Goal: Task Accomplishment & Management: Complete application form

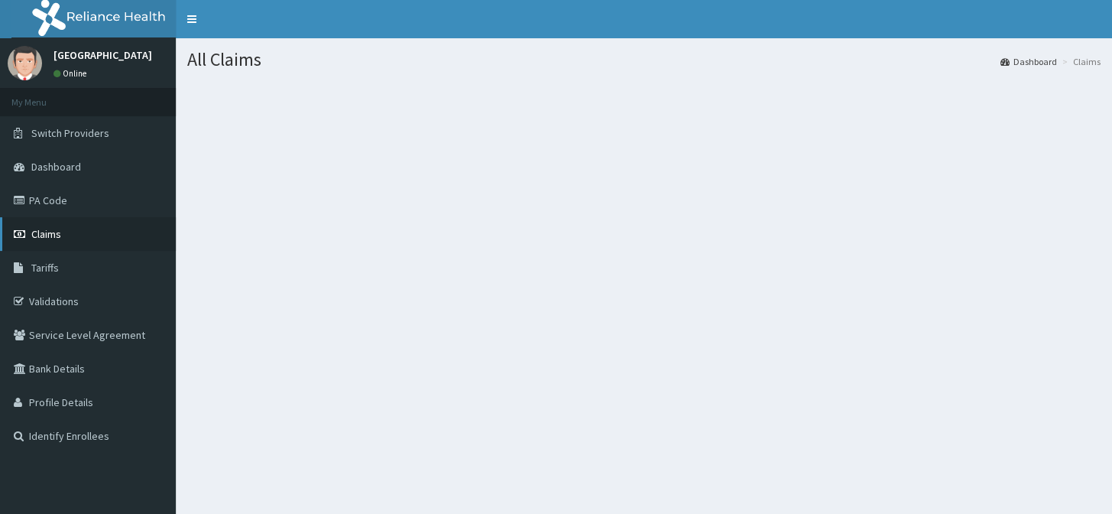
click at [55, 237] on span "Claims" at bounding box center [46, 234] width 30 height 14
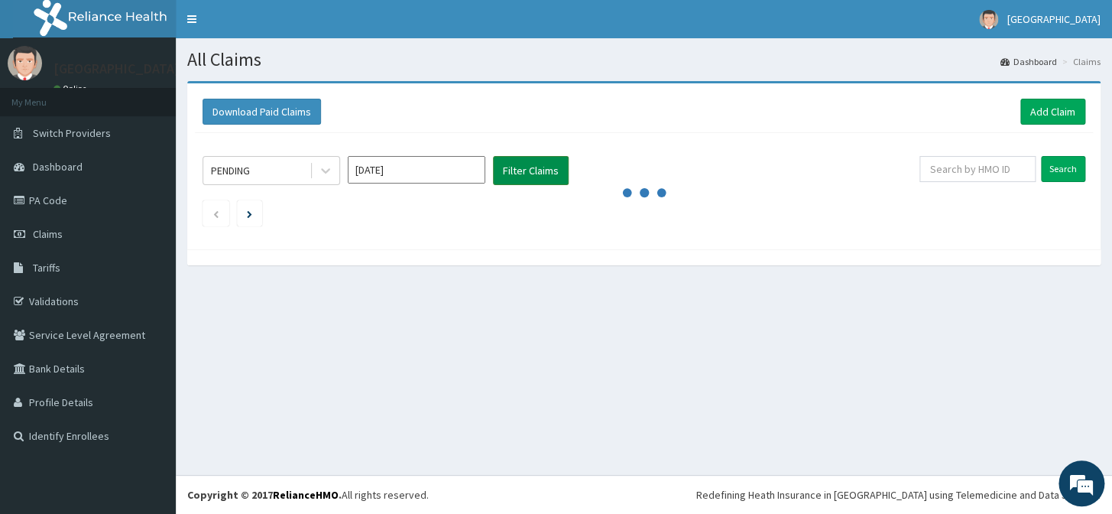
click at [520, 162] on button "Filter Claims" at bounding box center [531, 170] width 76 height 29
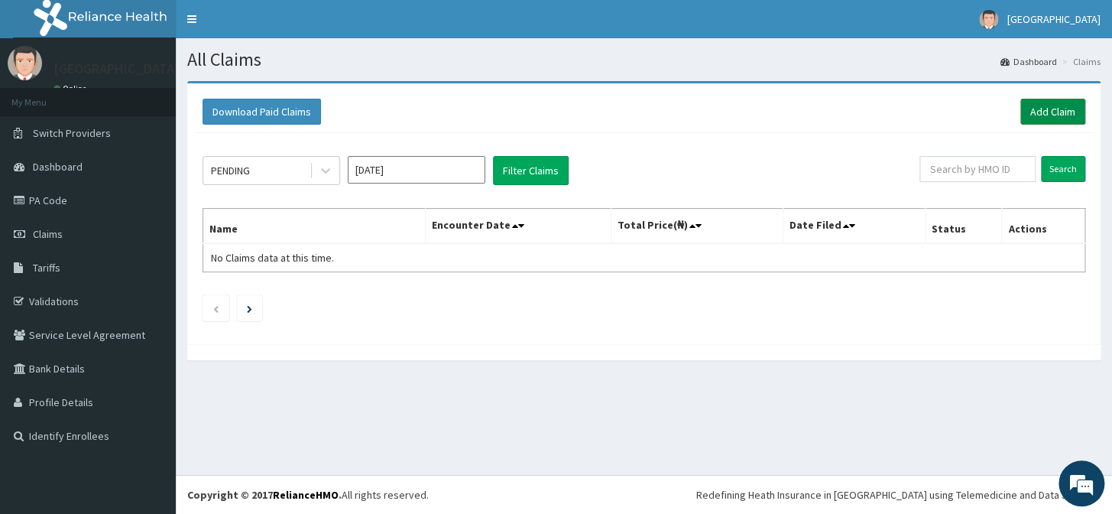
click at [1063, 110] on link "Add Claim" at bounding box center [1053, 112] width 65 height 26
click at [1047, 112] on link "Add Claim" at bounding box center [1053, 112] width 65 height 26
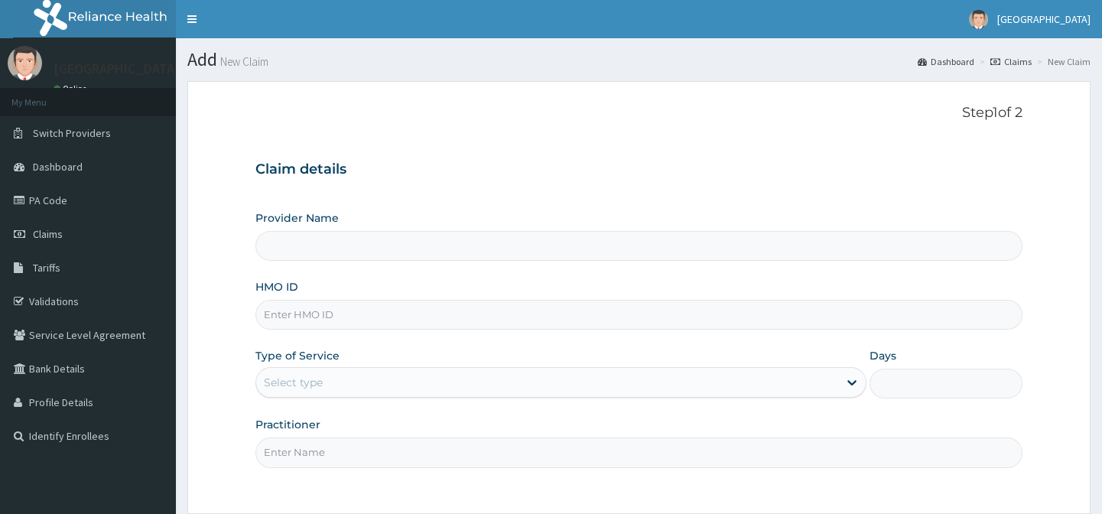
type input "[GEOGRAPHIC_DATA]"
click at [640, 319] on input "HMO ID" at bounding box center [638, 315] width 766 height 30
type input "FCC/15213/A"
click at [839, 385] on div at bounding box center [852, 383] width 28 height 28
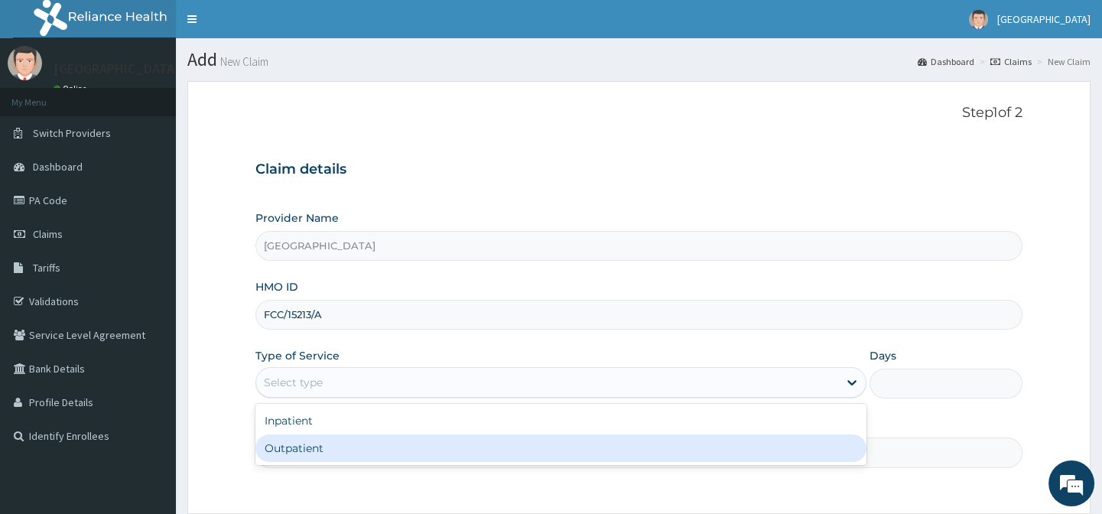
click at [567, 456] on div "Outpatient" at bounding box center [560, 448] width 611 height 28
type input "1"
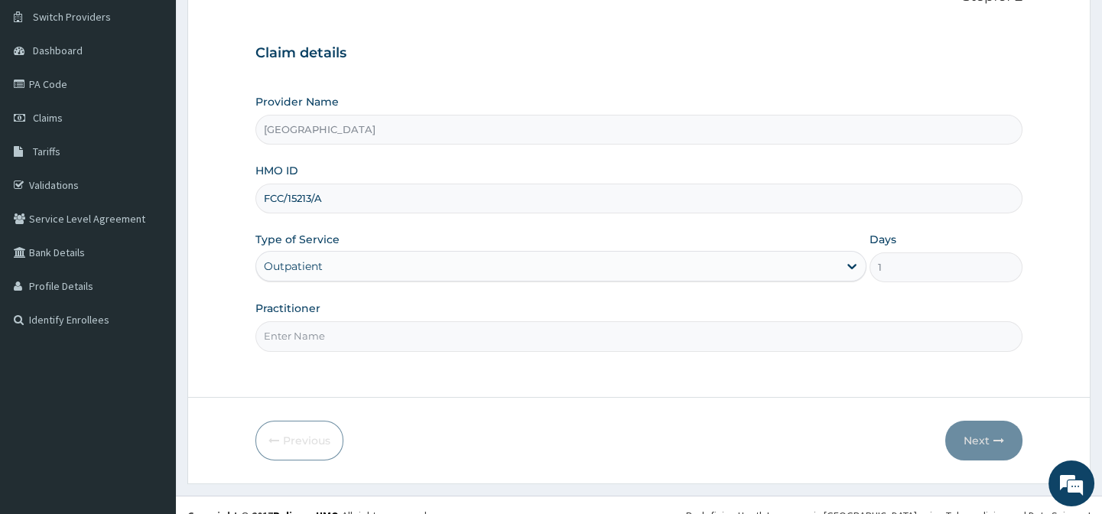
scroll to position [137, 0]
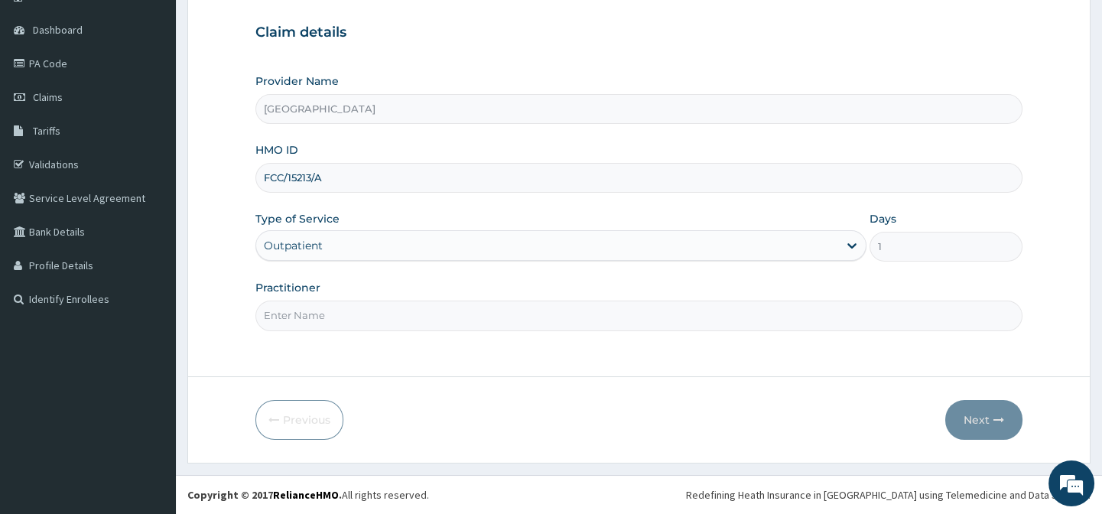
click at [560, 310] on input "Practitioner" at bounding box center [638, 315] width 766 height 30
type input "DR AFOLABI B A"
click at [961, 417] on button "Next" at bounding box center [983, 420] width 77 height 40
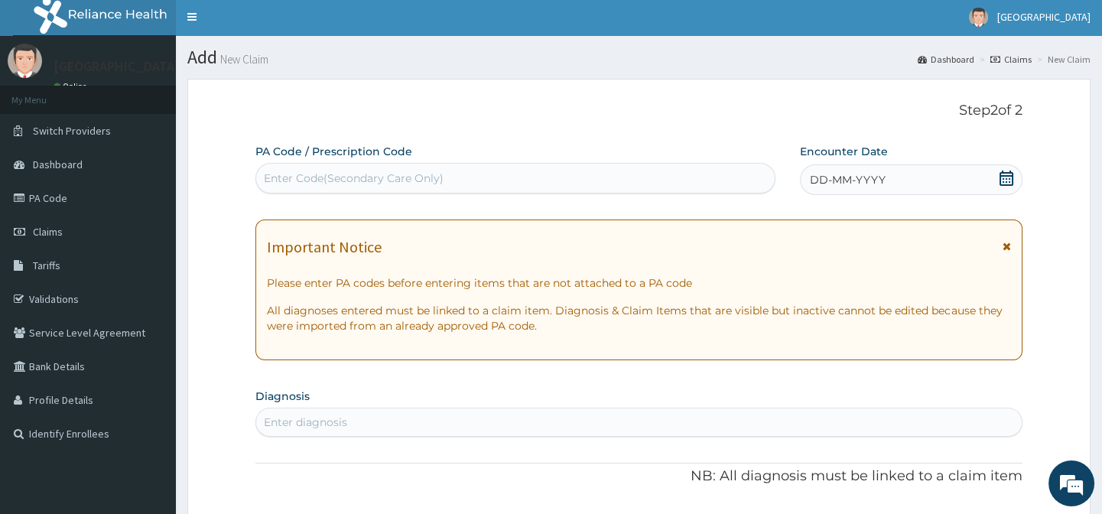
scroll to position [0, 0]
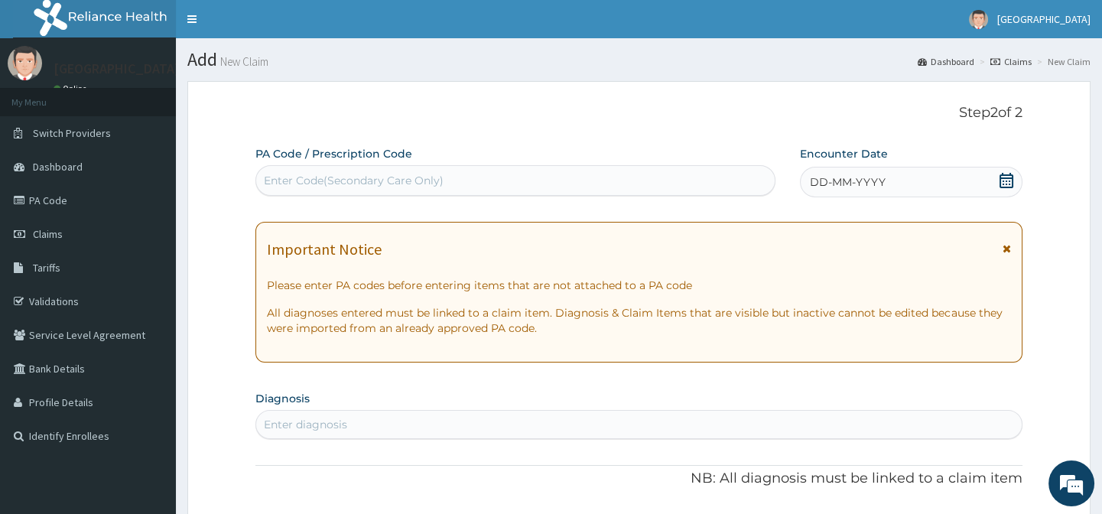
click at [1002, 175] on icon at bounding box center [1006, 180] width 15 height 15
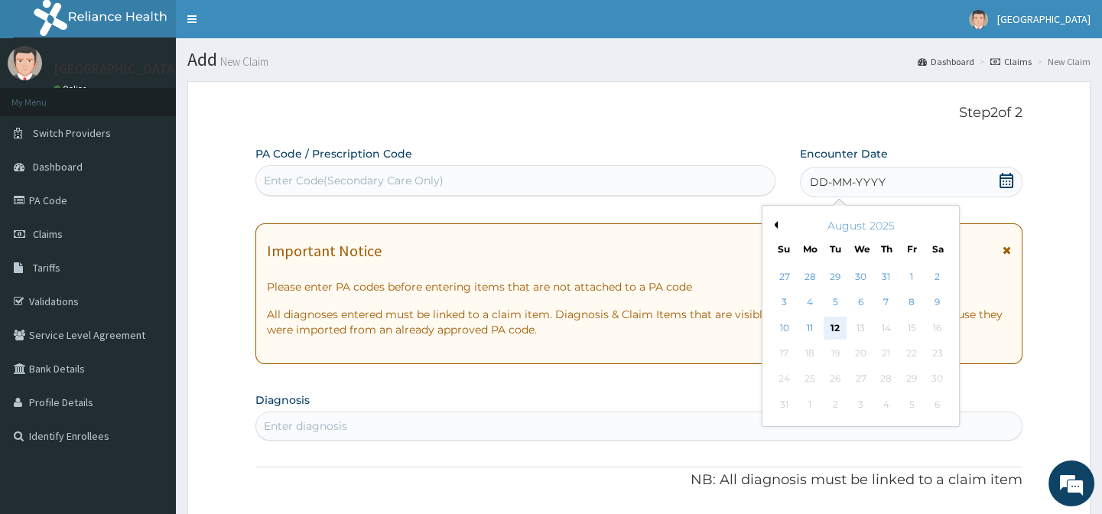
click at [827, 328] on div "12" at bounding box center [834, 328] width 23 height 23
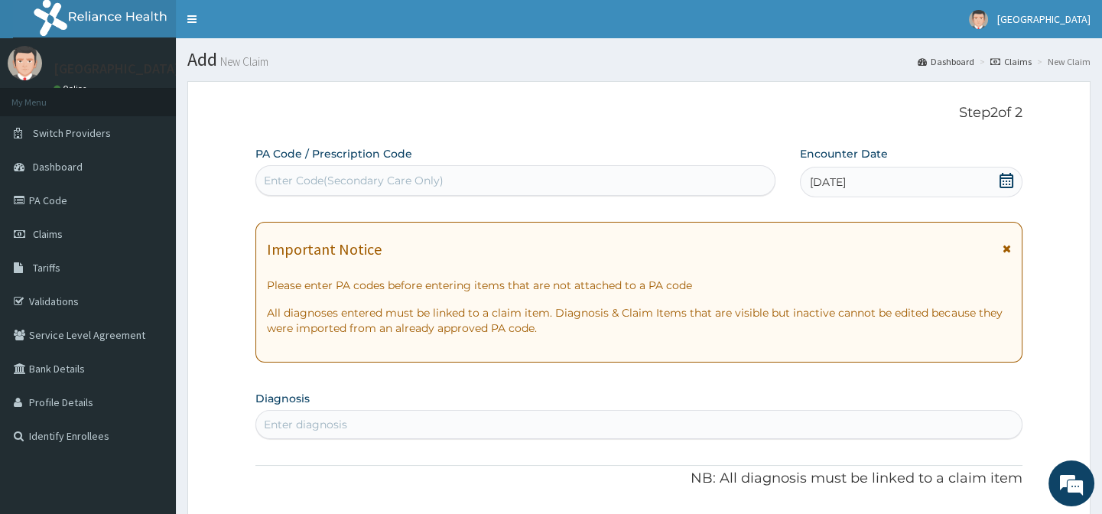
click at [492, 426] on div "Enter diagnosis" at bounding box center [638, 424] width 765 height 24
type input "MALARIA"
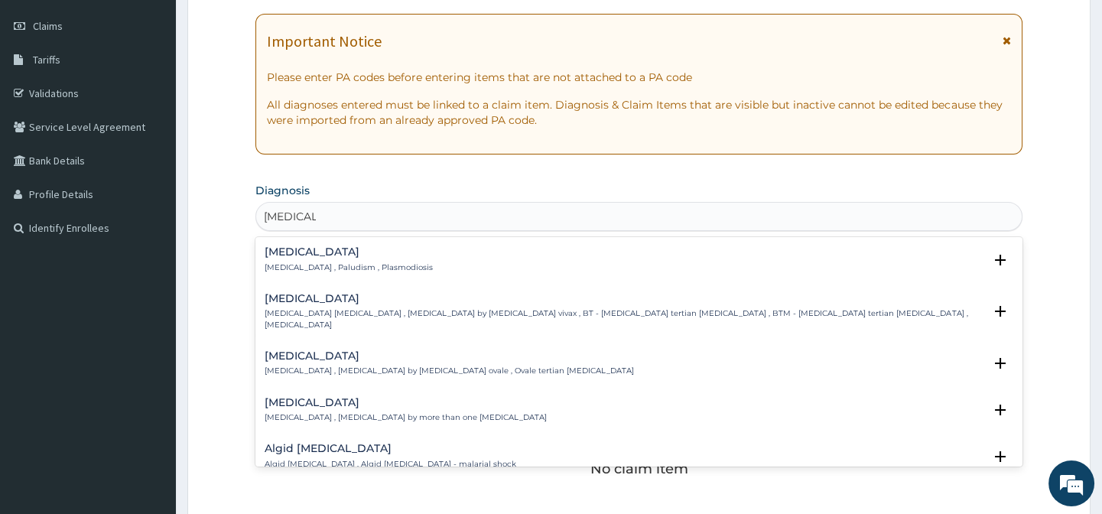
click at [465, 258] on div "Malaria Malaria , Paludism , Plasmodiosis" at bounding box center [639, 259] width 748 height 27
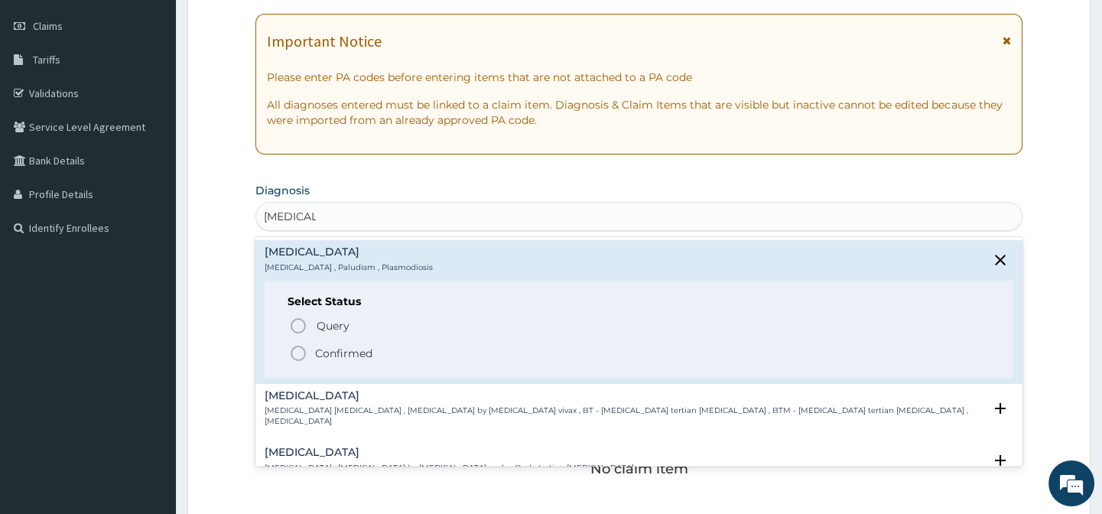
click at [299, 352] on icon "status option filled" at bounding box center [298, 353] width 18 height 18
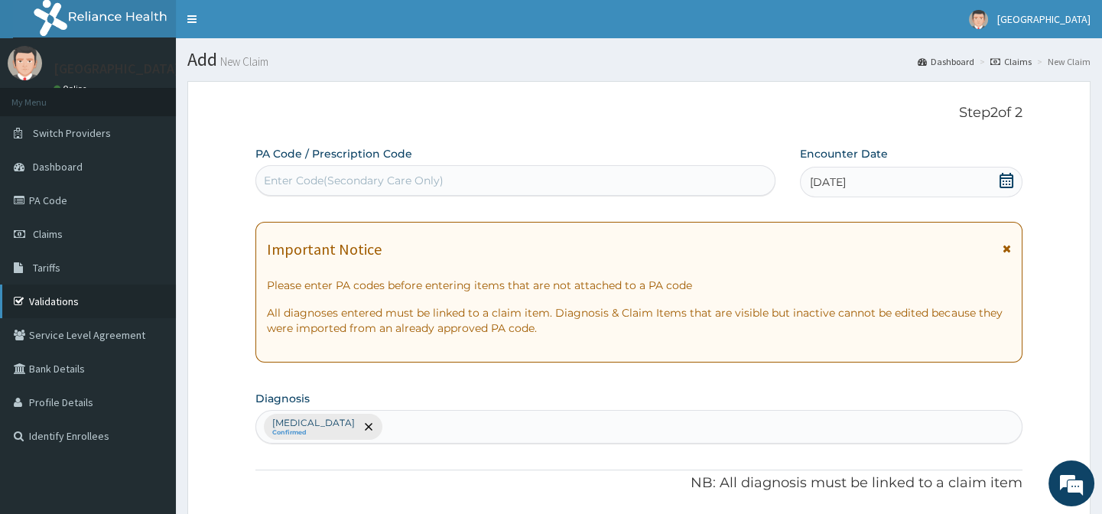
click at [77, 302] on link "Validations" at bounding box center [88, 301] width 176 height 34
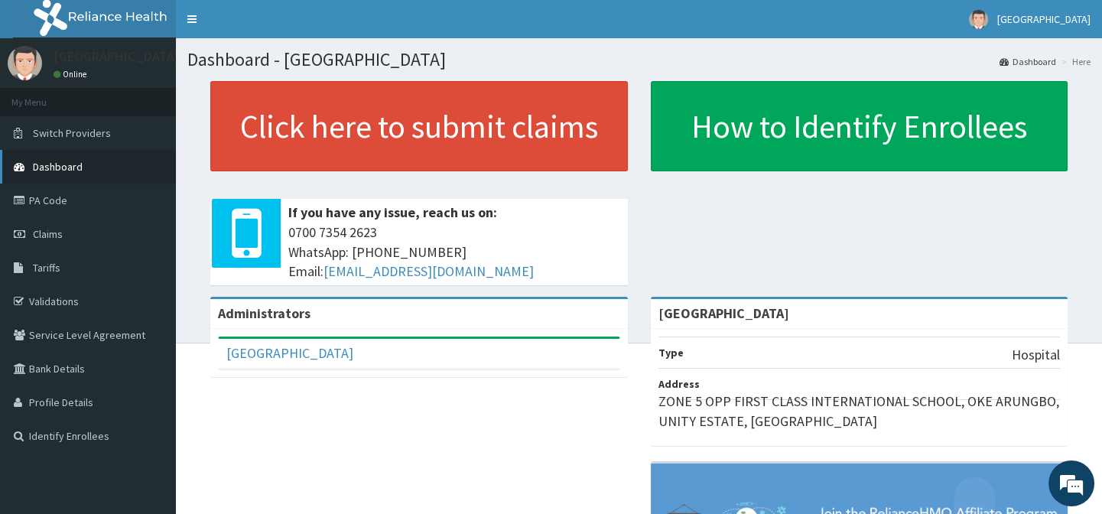
click at [112, 172] on link "Dashboard" at bounding box center [88, 167] width 176 height 34
click at [127, 233] on link "Claims" at bounding box center [88, 234] width 176 height 34
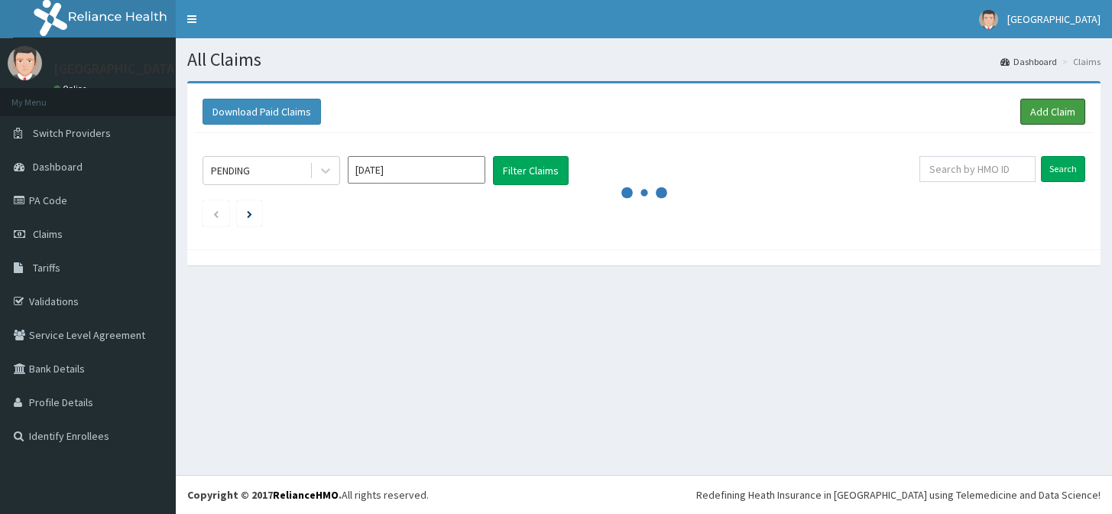
click at [1060, 115] on link "Add Claim" at bounding box center [1053, 112] width 65 height 26
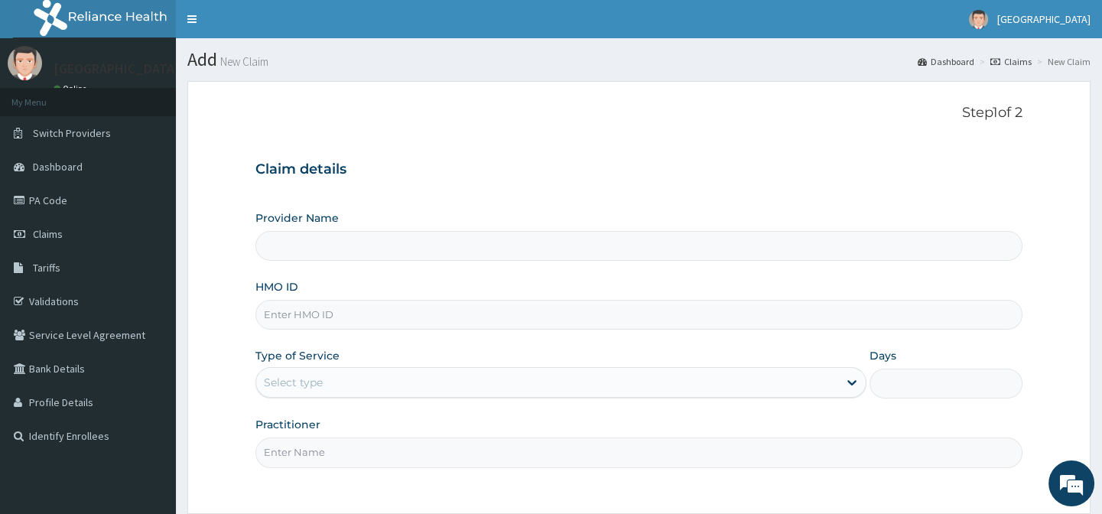
type input "[GEOGRAPHIC_DATA]"
click at [624, 313] on input "HMO ID" at bounding box center [638, 315] width 766 height 30
type input "FCC/15213/A"
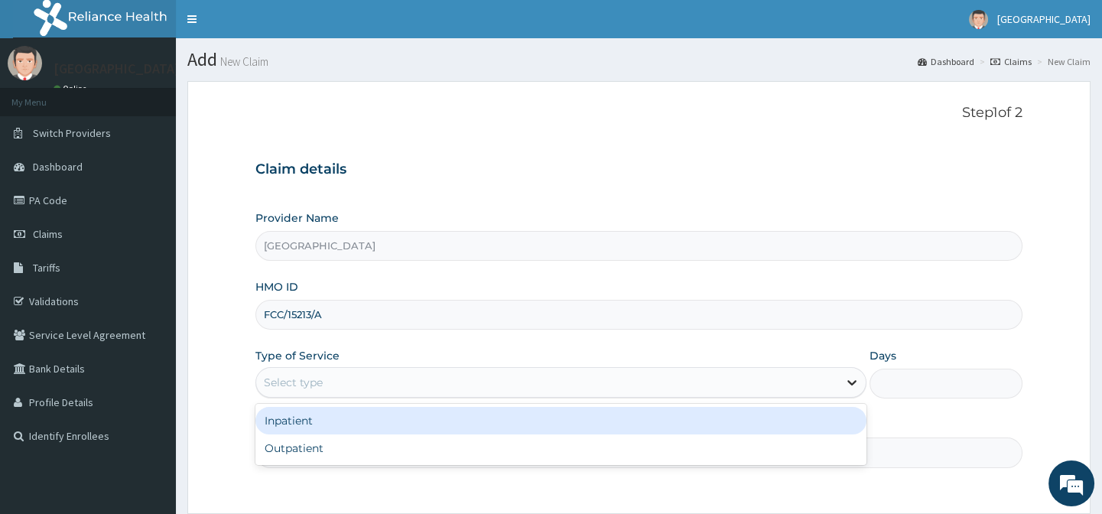
click at [841, 378] on div at bounding box center [852, 383] width 28 height 28
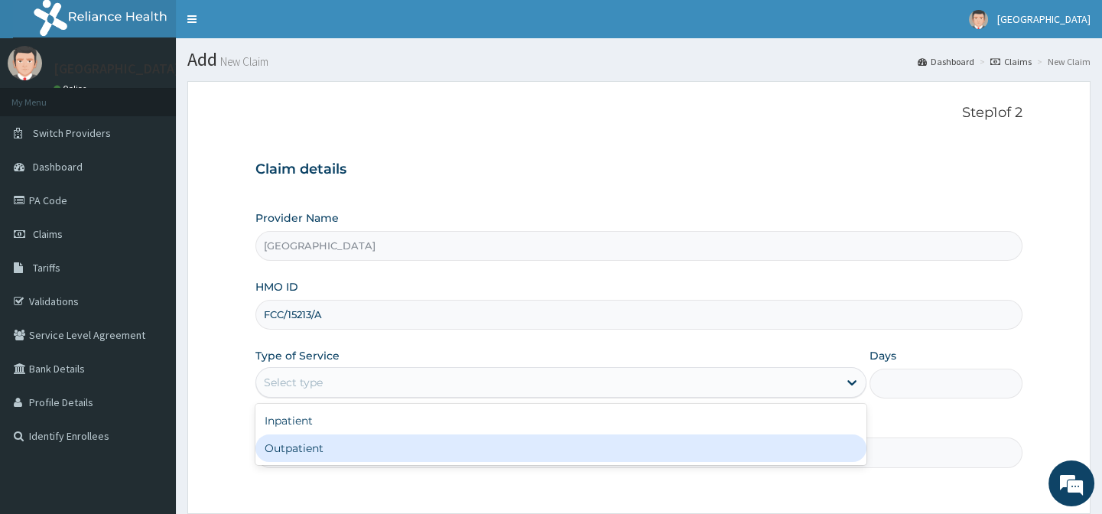
click at [697, 447] on div "Outpatient" at bounding box center [560, 448] width 611 height 28
type input "1"
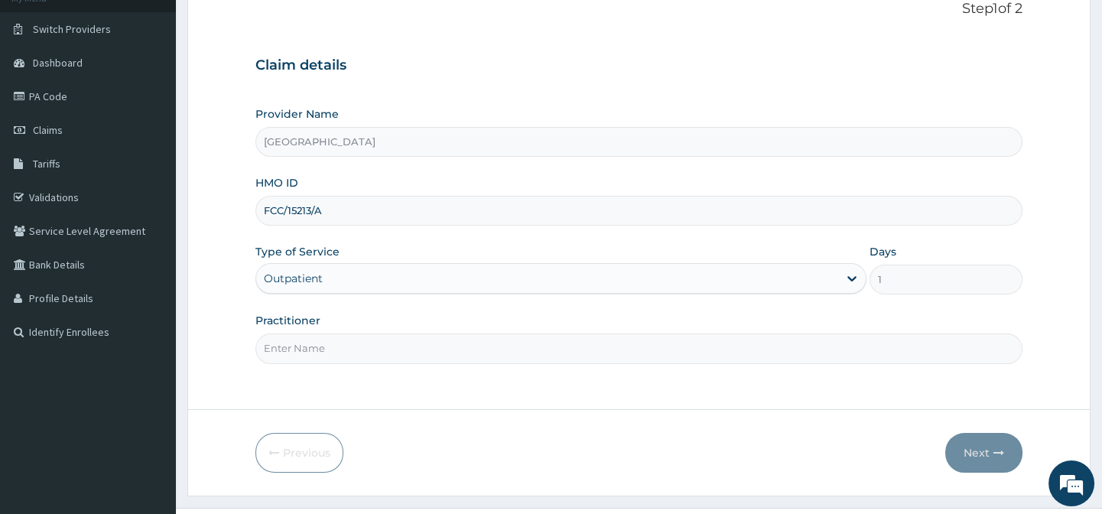
scroll to position [137, 0]
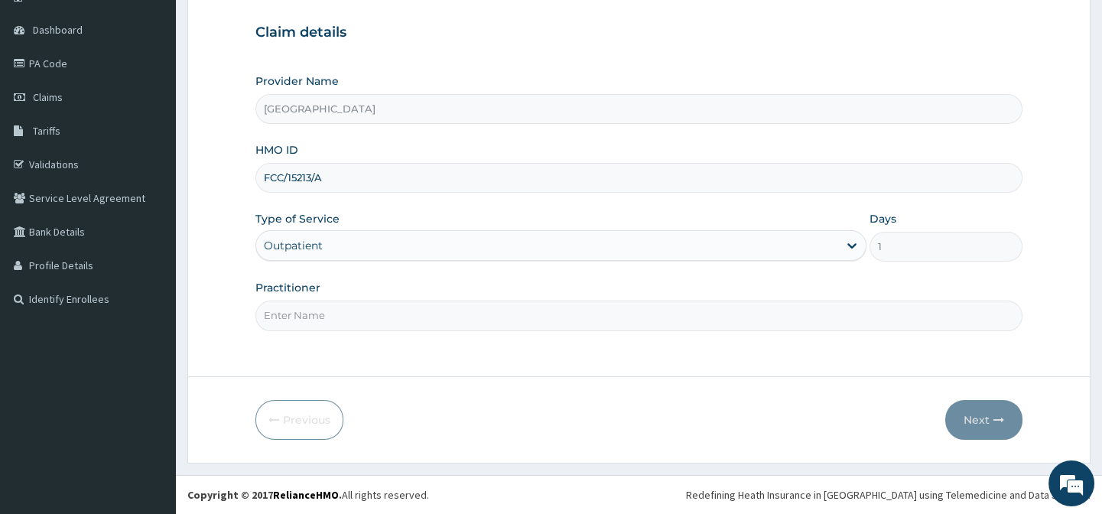
click at [838, 321] on input "Practitioner" at bounding box center [638, 315] width 766 height 30
type input "DR AFOLABI B A"
click at [973, 420] on button "Next" at bounding box center [983, 420] width 77 height 40
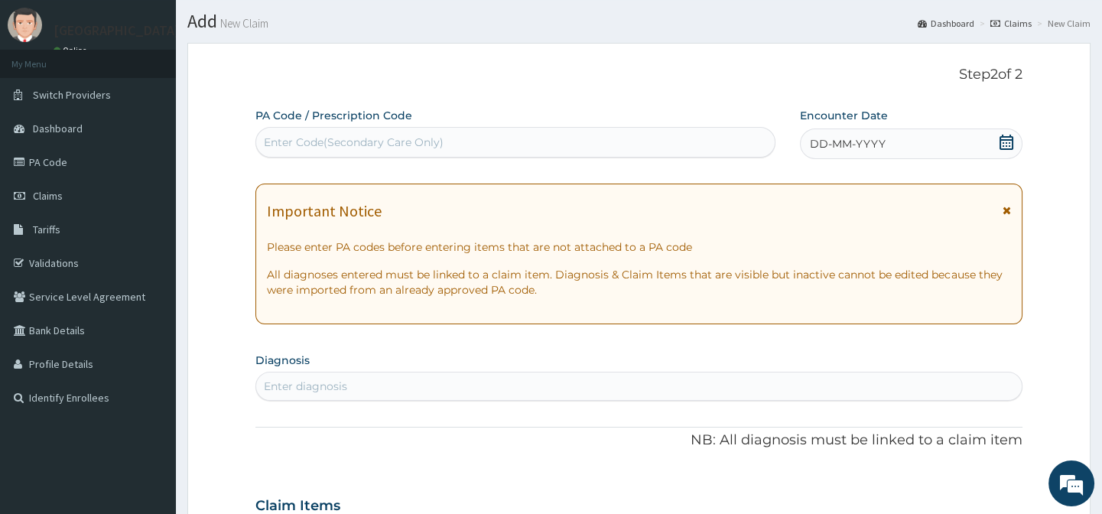
scroll to position [0, 0]
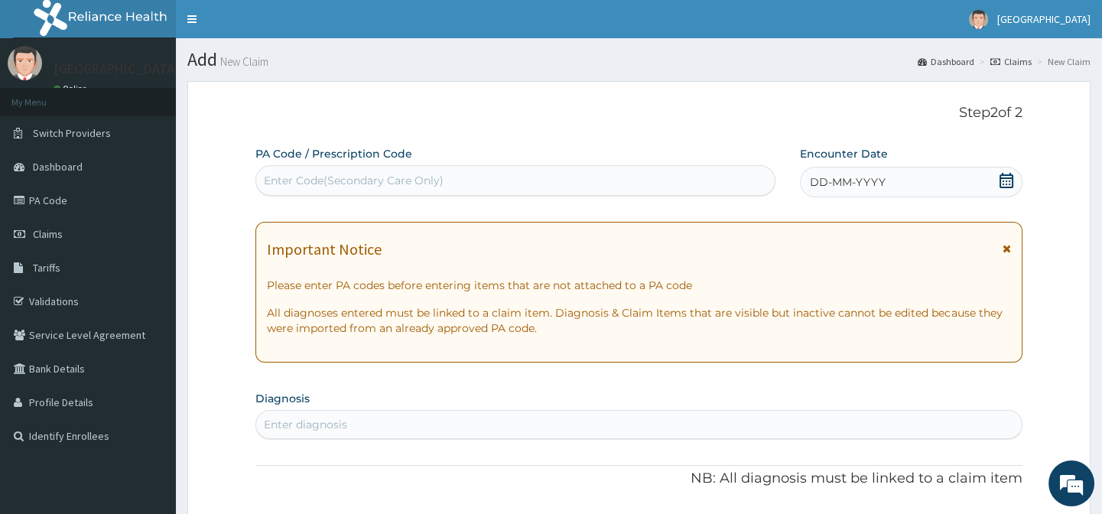
click at [1002, 180] on icon at bounding box center [1006, 180] width 14 height 15
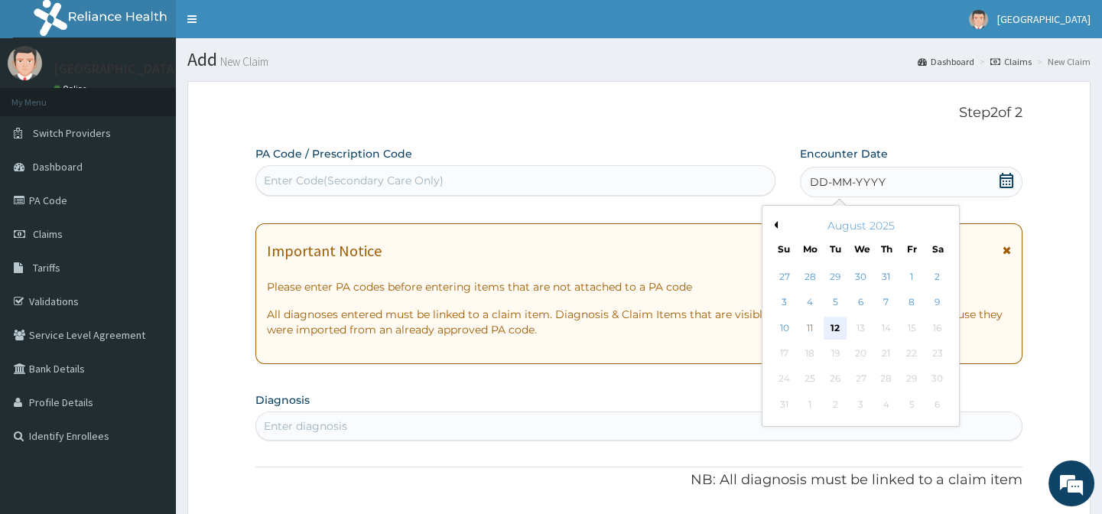
click at [836, 326] on div "12" at bounding box center [834, 328] width 23 height 23
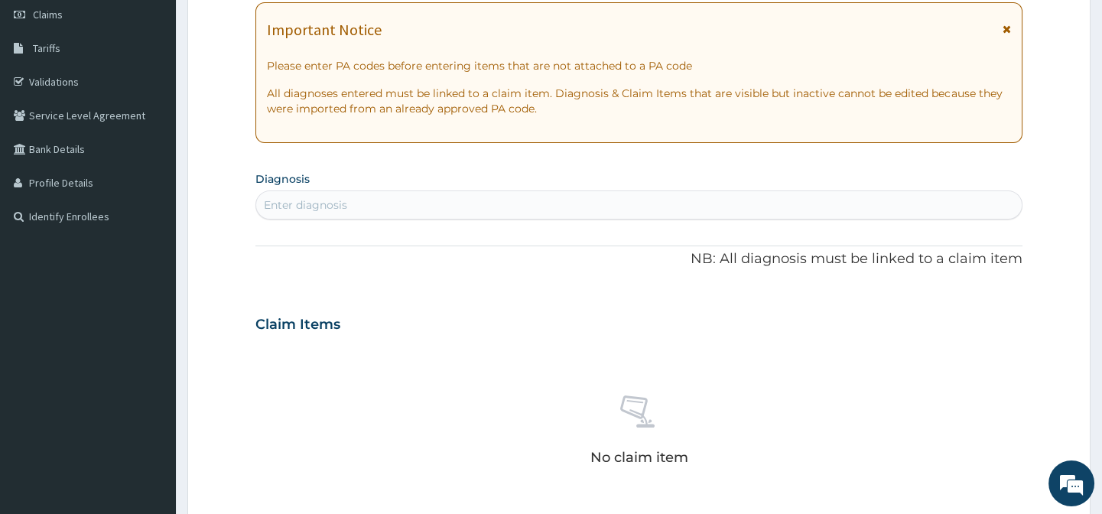
scroll to position [278, 0]
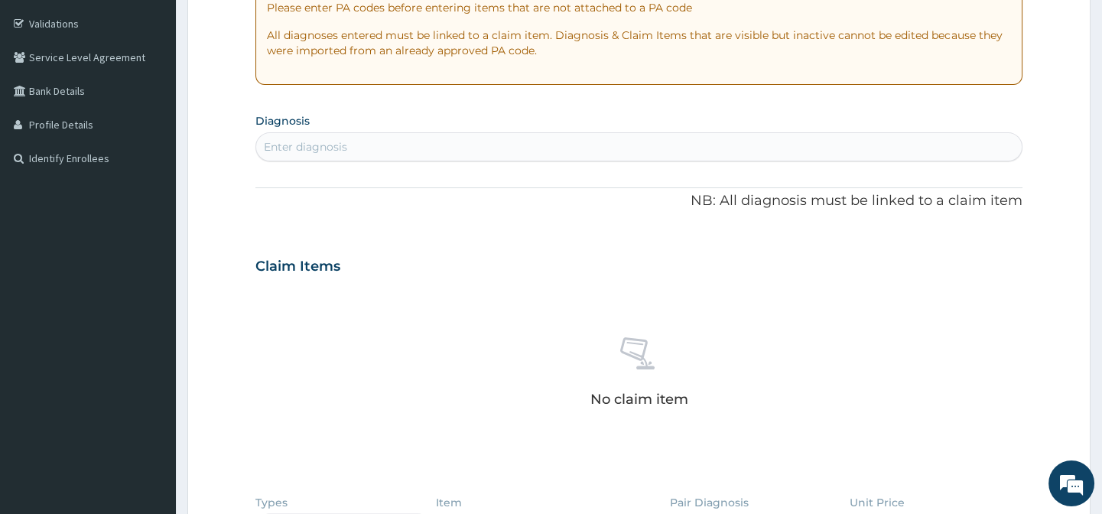
click at [694, 145] on div "Enter diagnosis" at bounding box center [638, 147] width 765 height 24
type input "MALARIA"
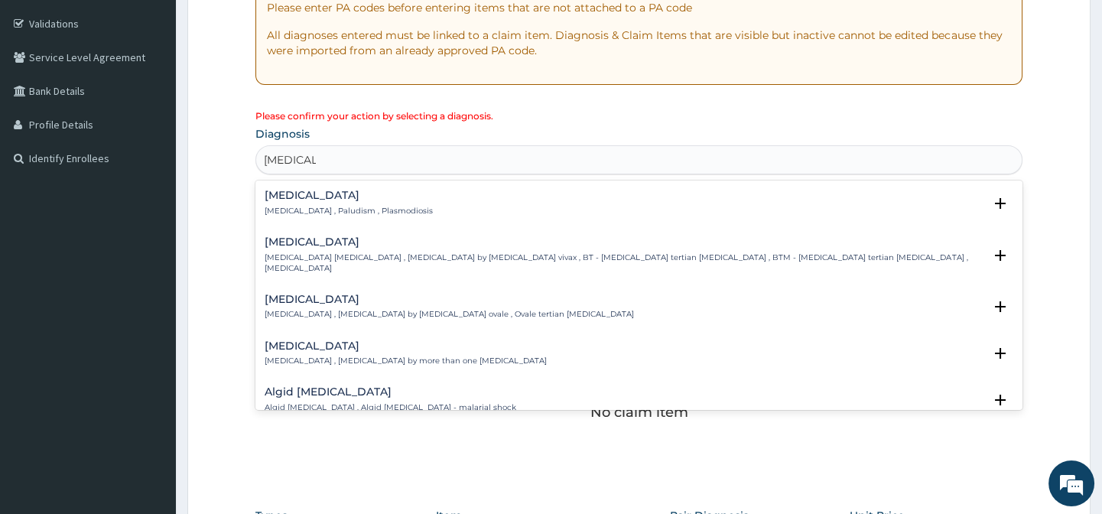
click at [604, 205] on div "Malaria Malaria , Paludism , Plasmodiosis" at bounding box center [639, 203] width 748 height 27
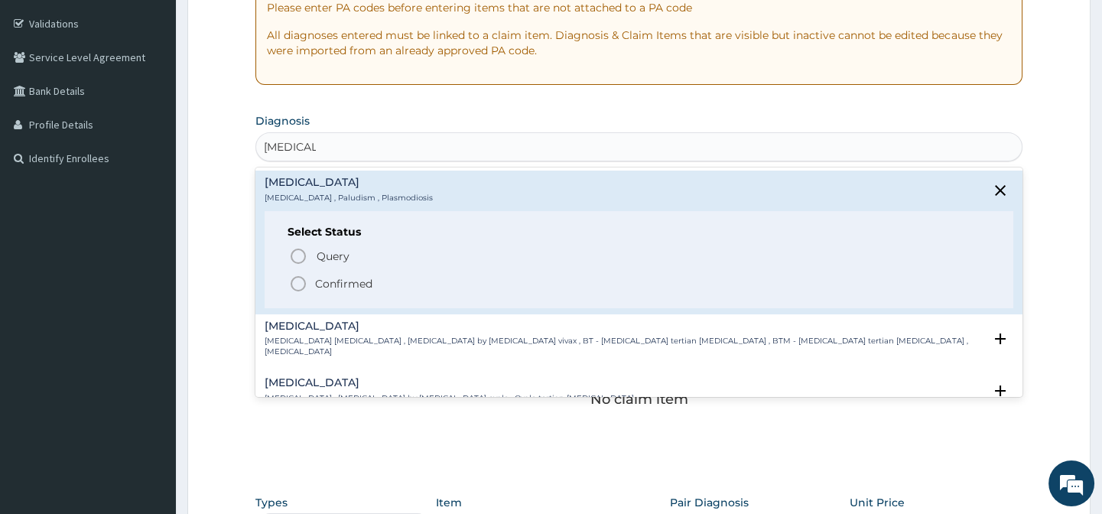
click at [326, 296] on div "Select Status Query Query covers suspected (?), Keep in view (kiv), Ruled out (…" at bounding box center [639, 259] width 748 height 97
click at [371, 281] on p "Confirmed" at bounding box center [343, 283] width 57 height 15
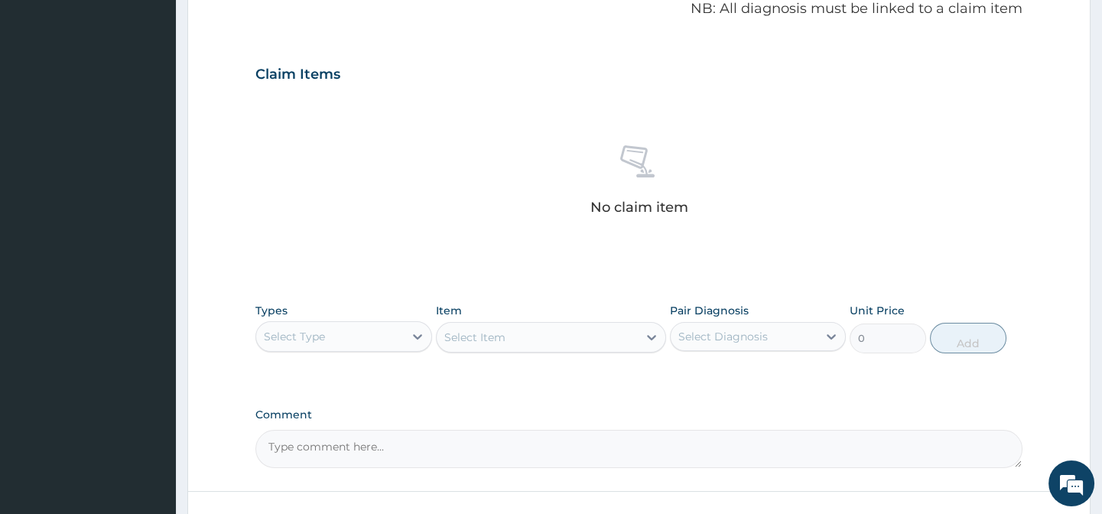
scroll to position [486, 0]
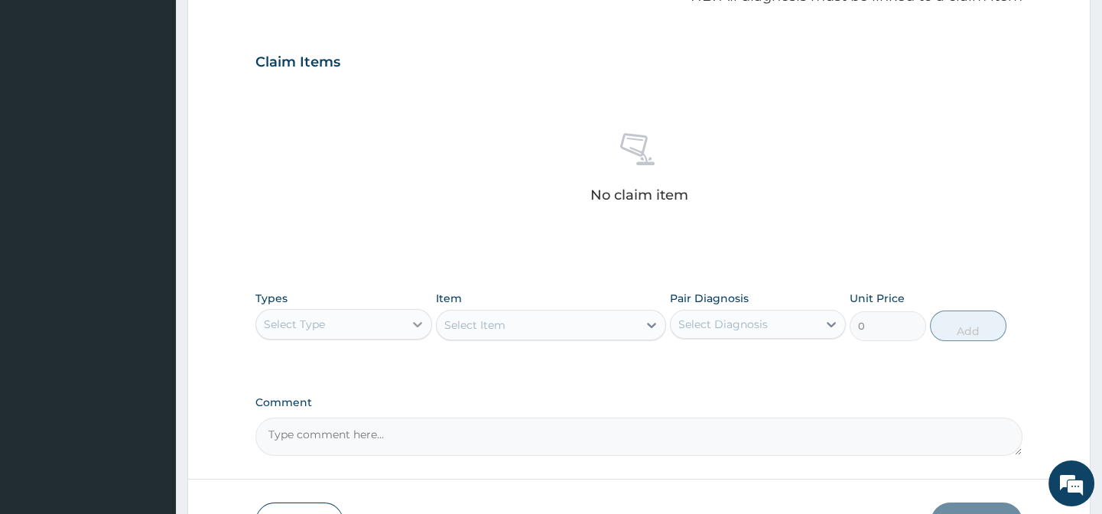
click at [419, 329] on icon at bounding box center [417, 324] width 15 height 15
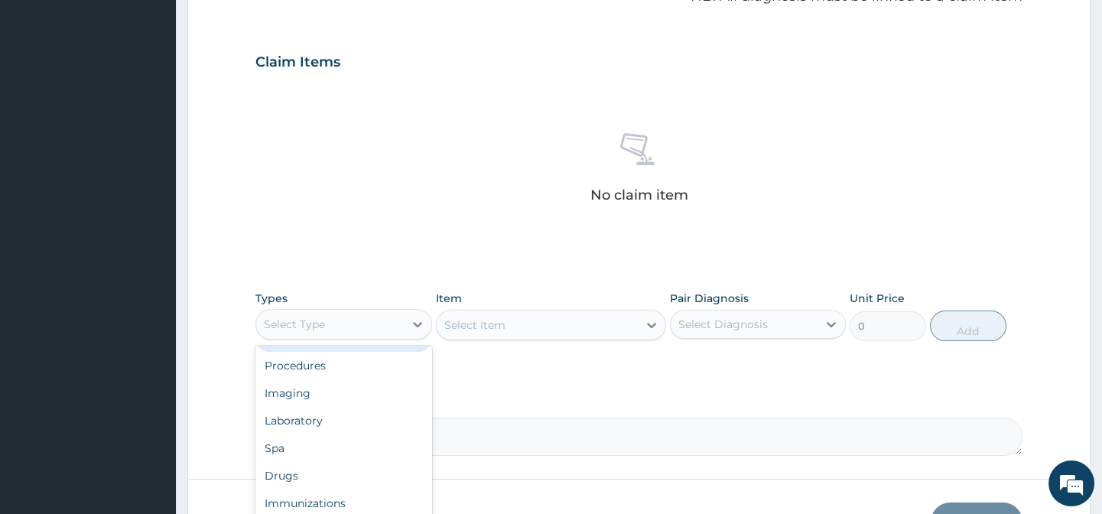
scroll to position [0, 0]
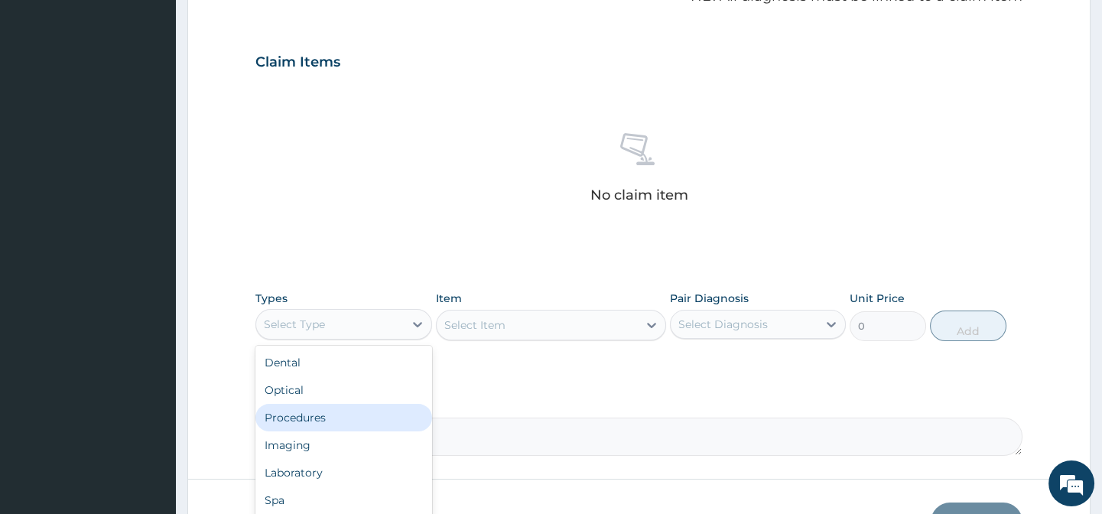
click at [365, 417] on div "Procedures" at bounding box center [343, 418] width 176 height 28
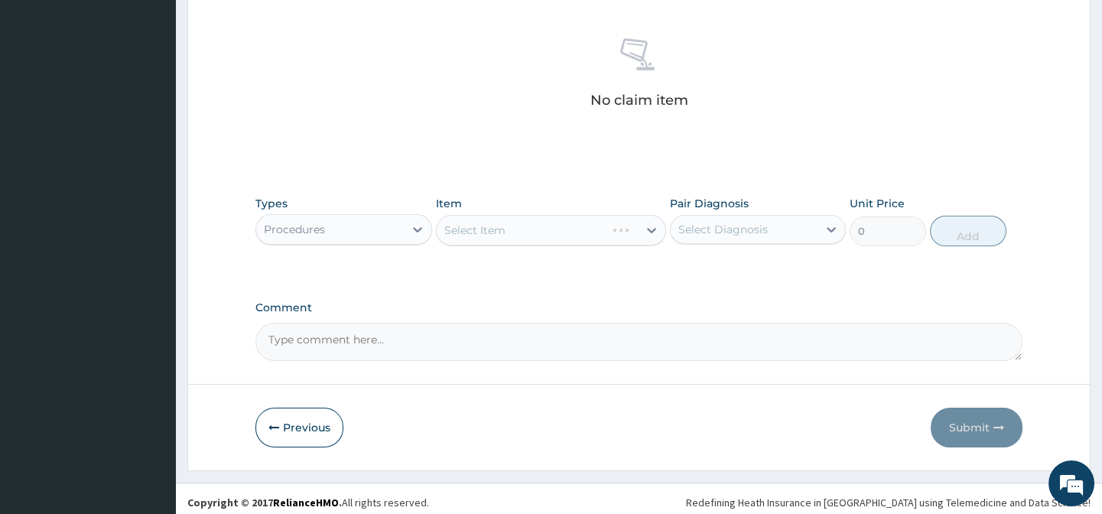
scroll to position [588, 0]
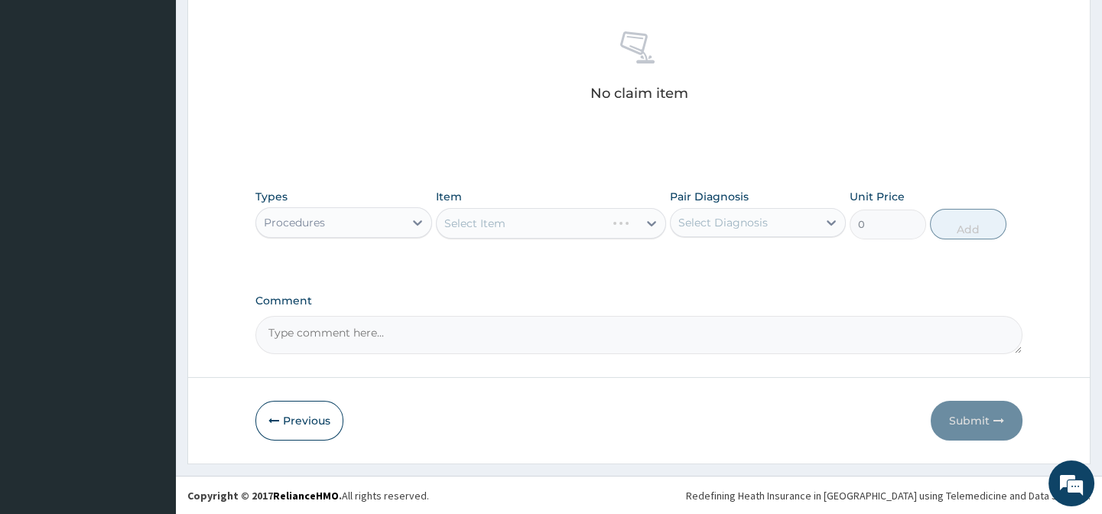
click at [653, 219] on div "Select Item" at bounding box center [551, 223] width 230 height 31
click at [833, 220] on icon at bounding box center [830, 222] width 15 height 15
click at [810, 261] on div "Malaria" at bounding box center [758, 261] width 176 height 31
checkbox input "true"
click at [653, 224] on icon at bounding box center [651, 223] width 15 height 15
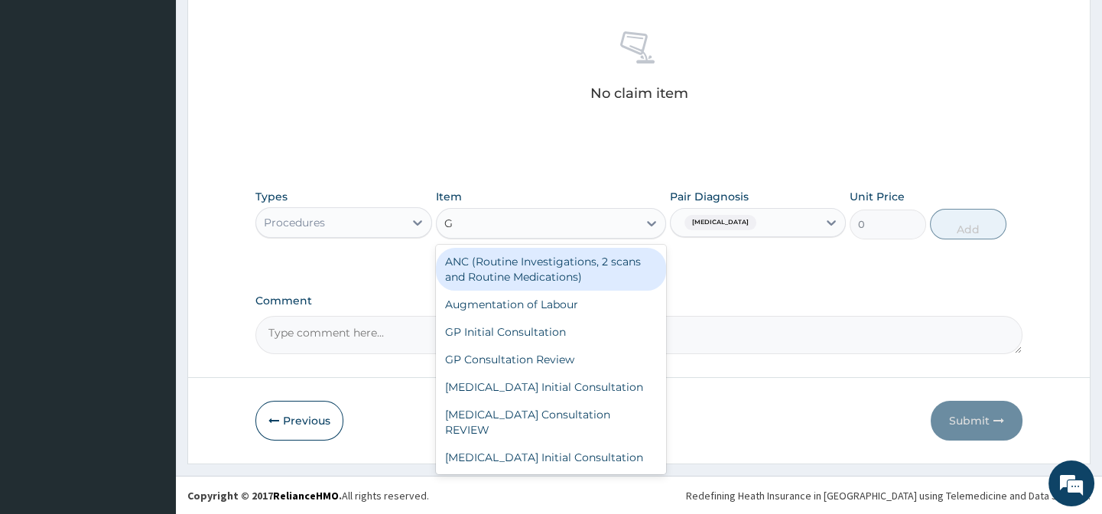
type input "GP"
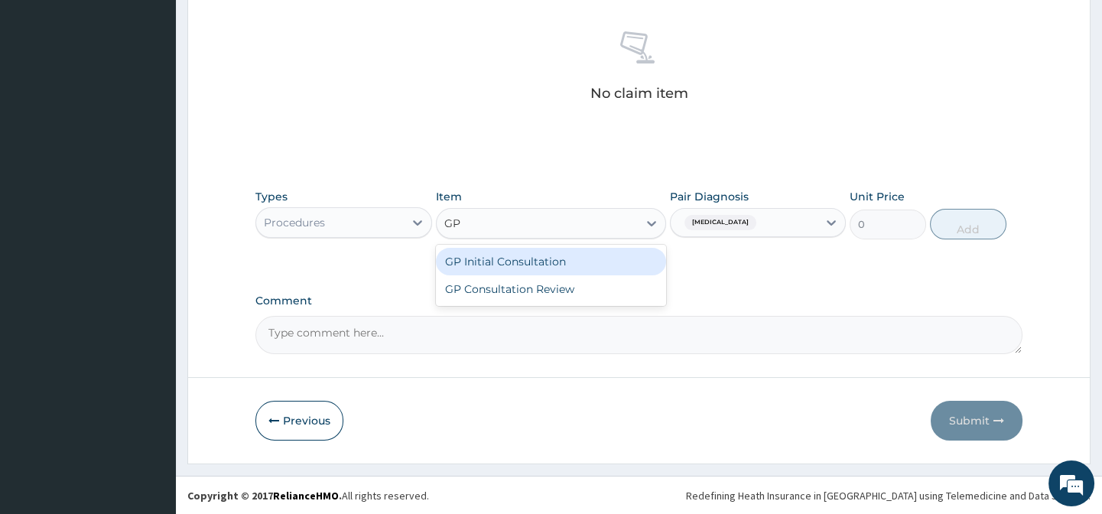
click at [607, 259] on div "GP Initial Consultation" at bounding box center [551, 262] width 230 height 28
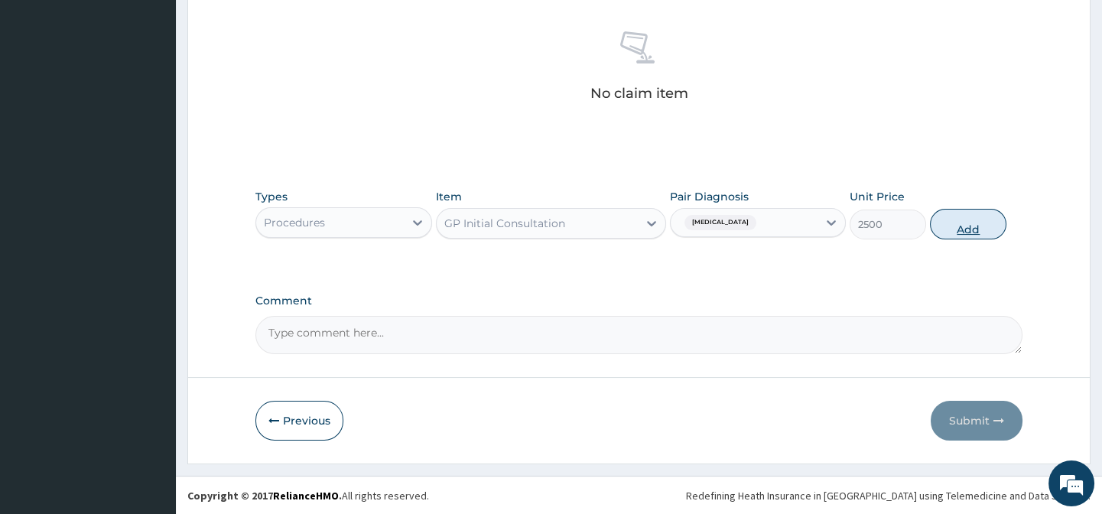
click at [963, 226] on button "Add" at bounding box center [968, 224] width 76 height 31
type input "0"
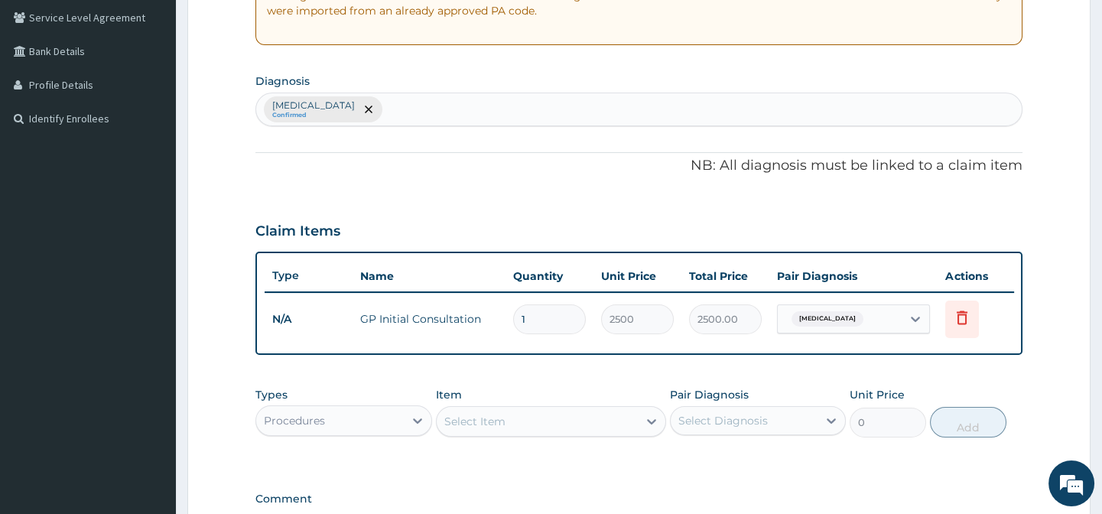
scroll to position [525, 0]
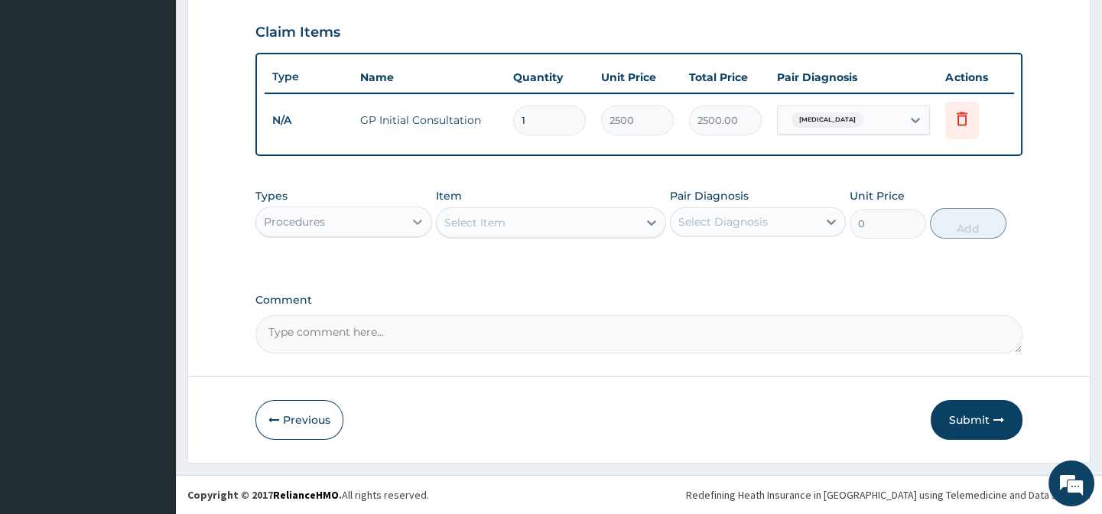
click at [423, 223] on icon at bounding box center [417, 221] width 15 height 15
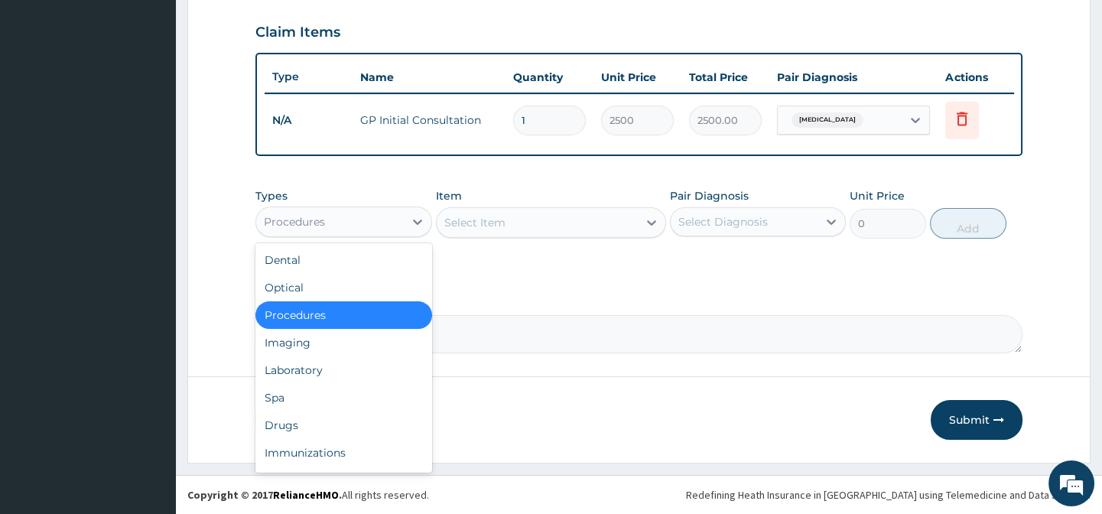
scroll to position [52, 0]
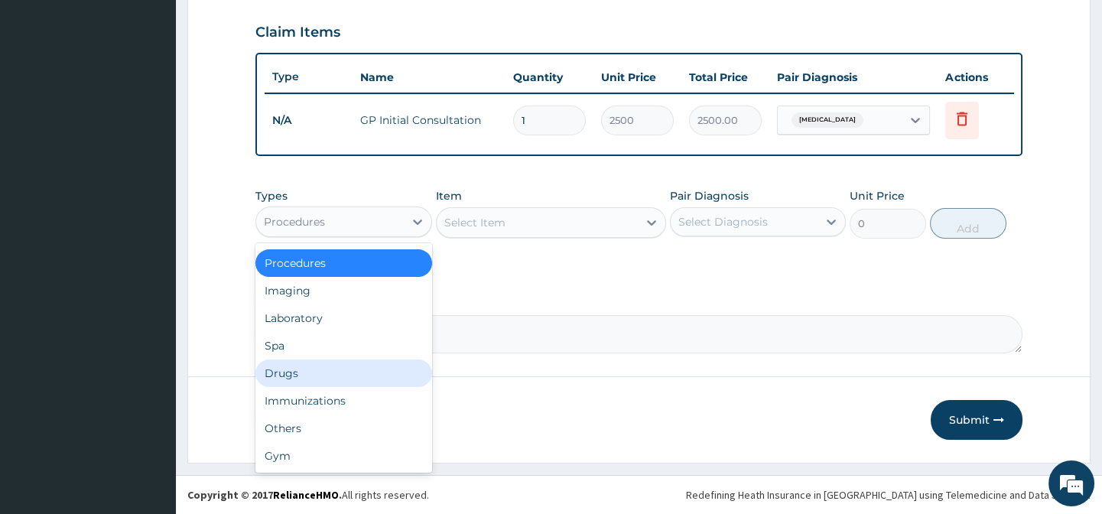
click at [364, 381] on div "Drugs" at bounding box center [343, 373] width 176 height 28
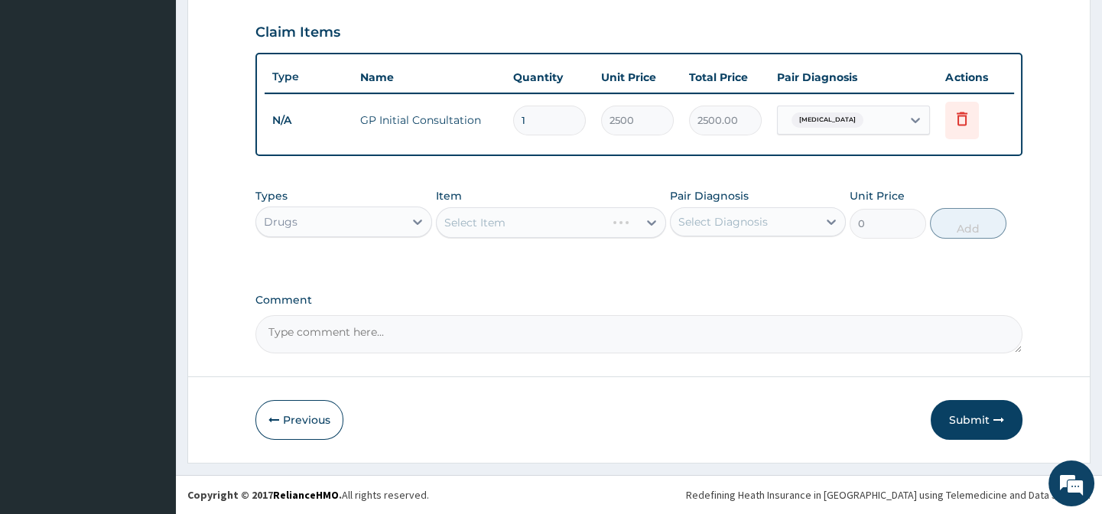
click at [602, 221] on div "Select Item" at bounding box center [551, 222] width 230 height 31
click at [830, 219] on icon at bounding box center [830, 221] width 15 height 15
click at [794, 262] on div "Malaria" at bounding box center [758, 260] width 176 height 31
checkbox input "true"
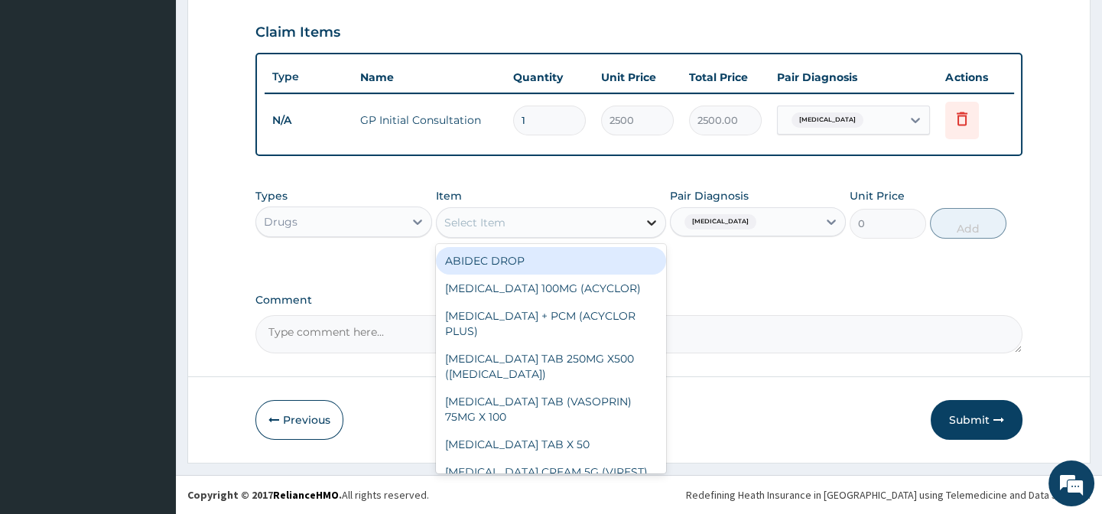
click at [641, 225] on div at bounding box center [652, 223] width 28 height 28
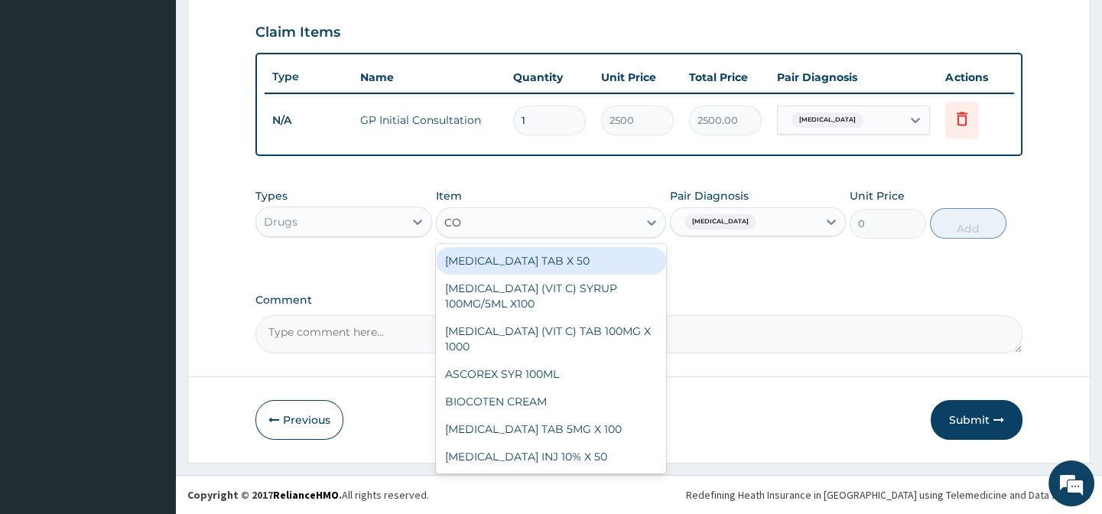
type input "C"
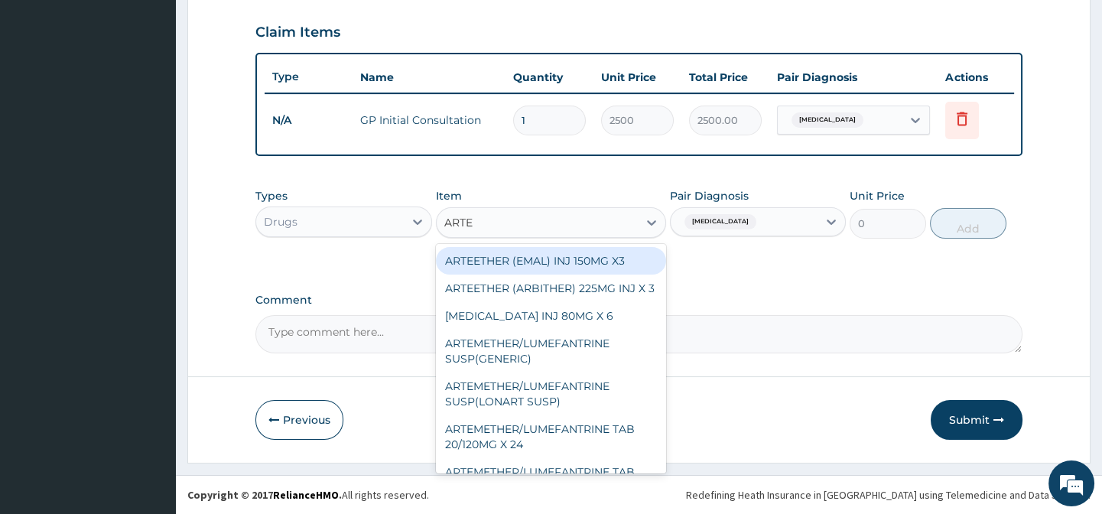
type input "ARTEM"
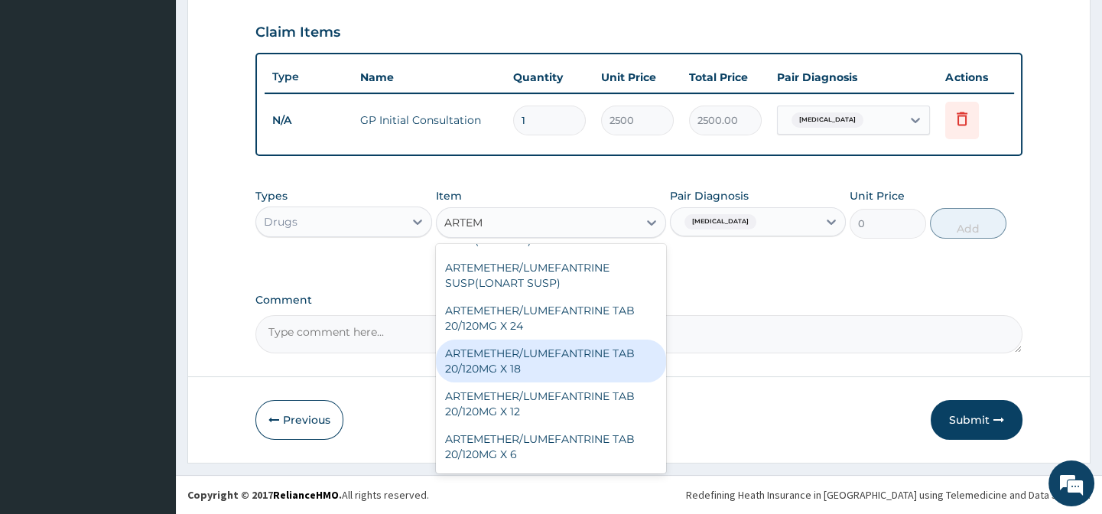
scroll to position [138, 0]
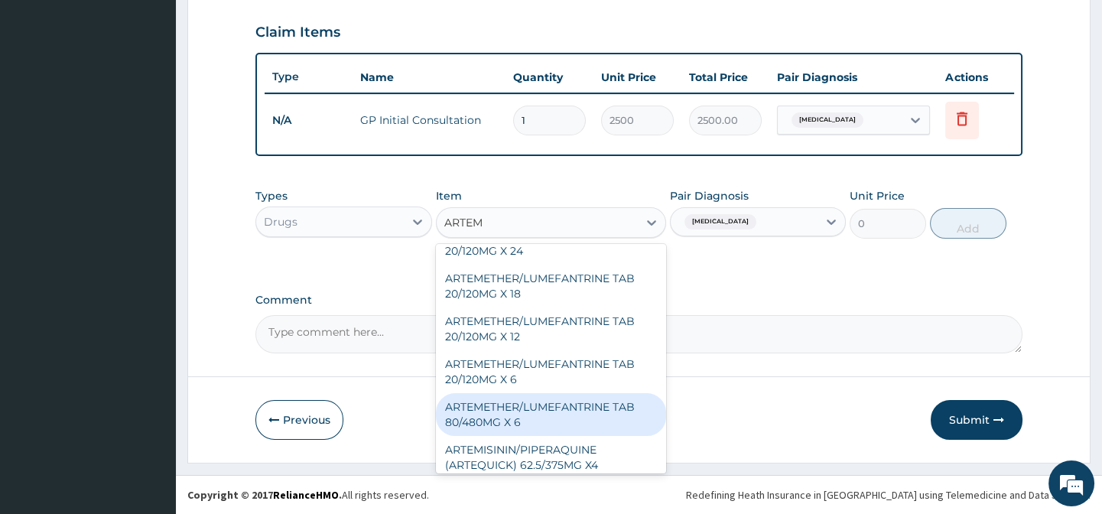
click at [565, 414] on div "ARTEMETHER/LUMEFANTRINE TAB 80/480MG X 6" at bounding box center [551, 414] width 230 height 43
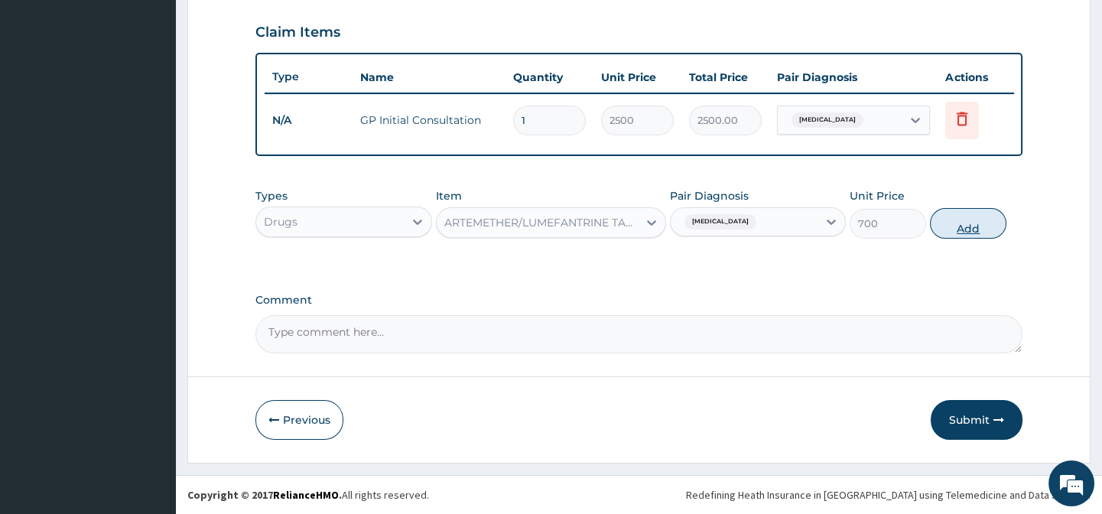
click at [963, 224] on button "Add" at bounding box center [968, 223] width 76 height 31
type input "0"
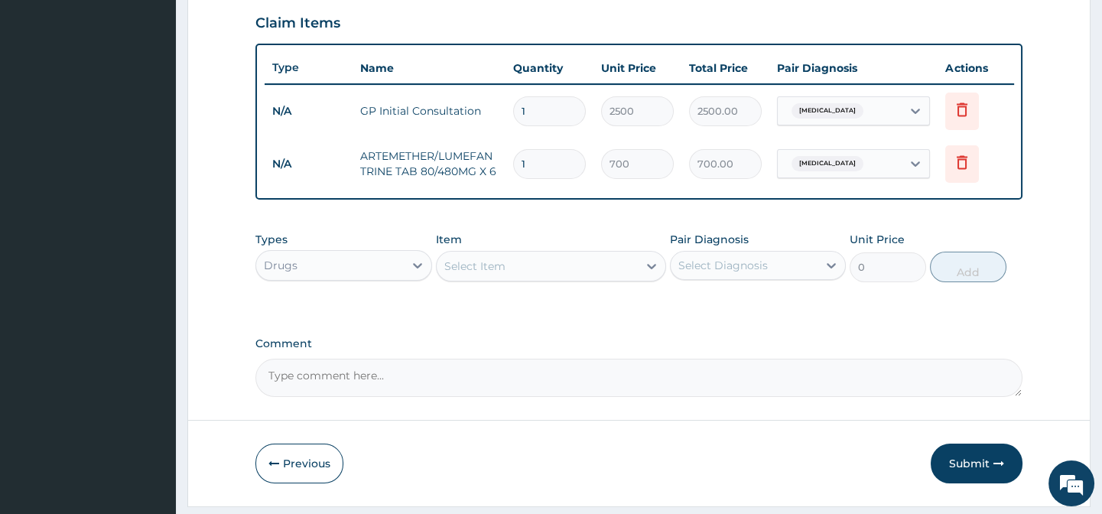
type input "0.00"
type input "6"
type input "4200.00"
type input "6"
click at [820, 279] on div at bounding box center [831, 266] width 28 height 28
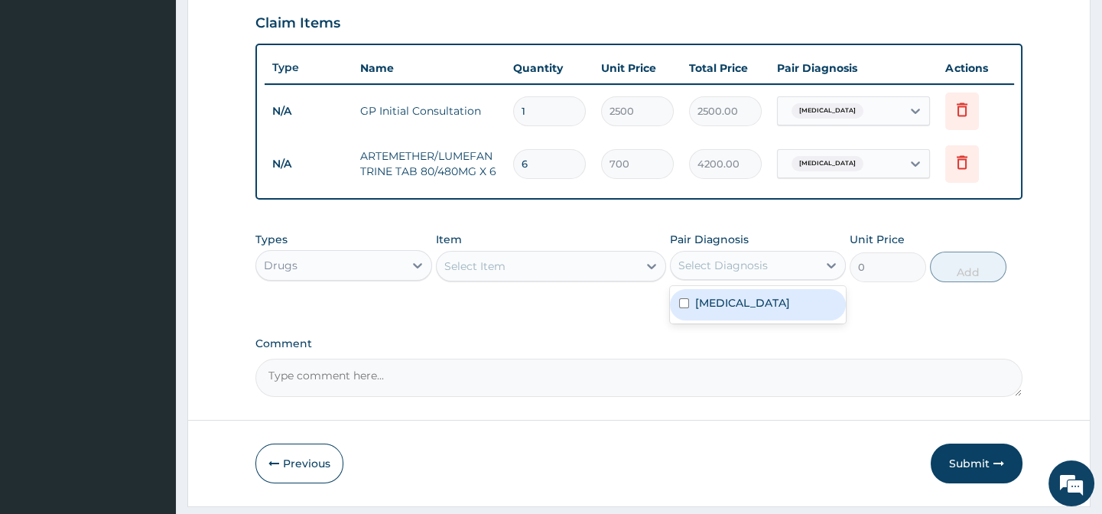
click at [741, 313] on div "Malaria" at bounding box center [758, 304] width 176 height 31
checkbox input "true"
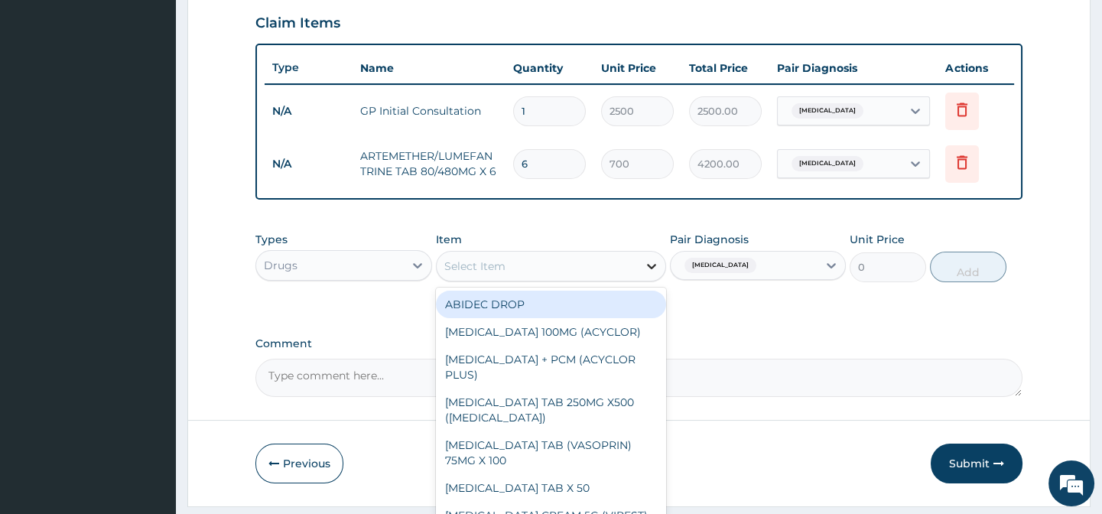
click at [638, 274] on div at bounding box center [652, 266] width 28 height 28
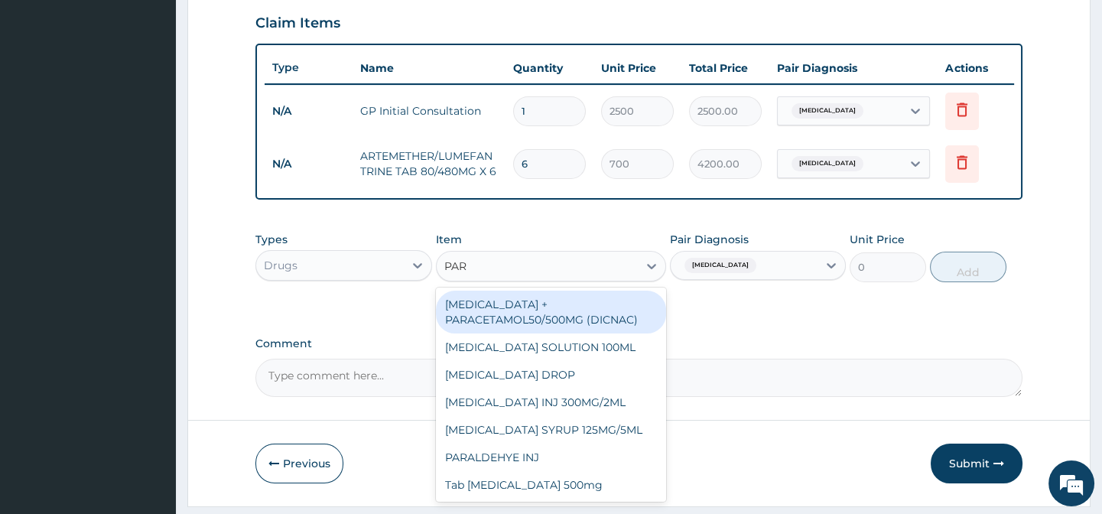
type input "PARA"
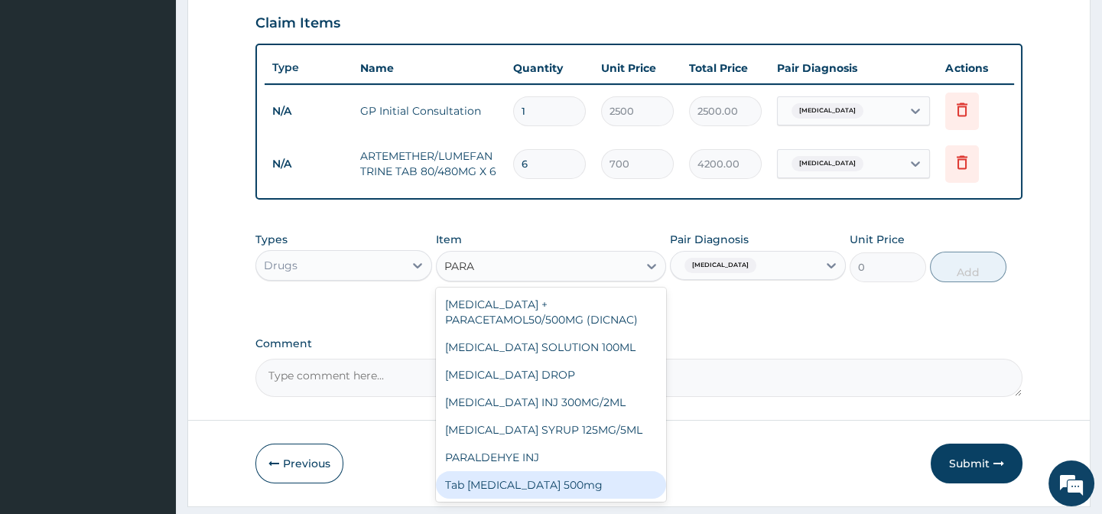
click at [564, 498] on div "Tab Paracetamol 500mg" at bounding box center [551, 485] width 230 height 28
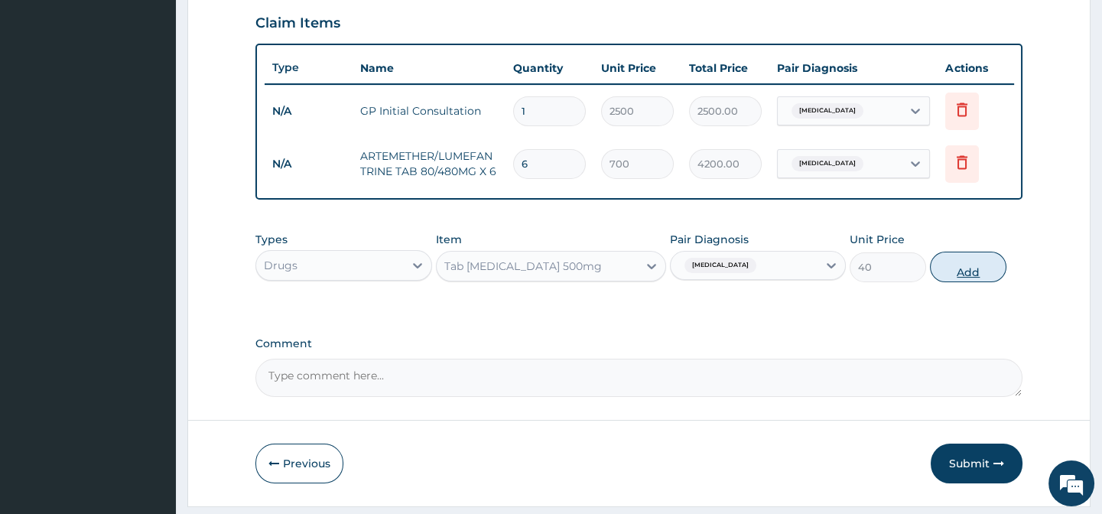
click at [969, 276] on button "Add" at bounding box center [968, 267] width 76 height 31
type input "0"
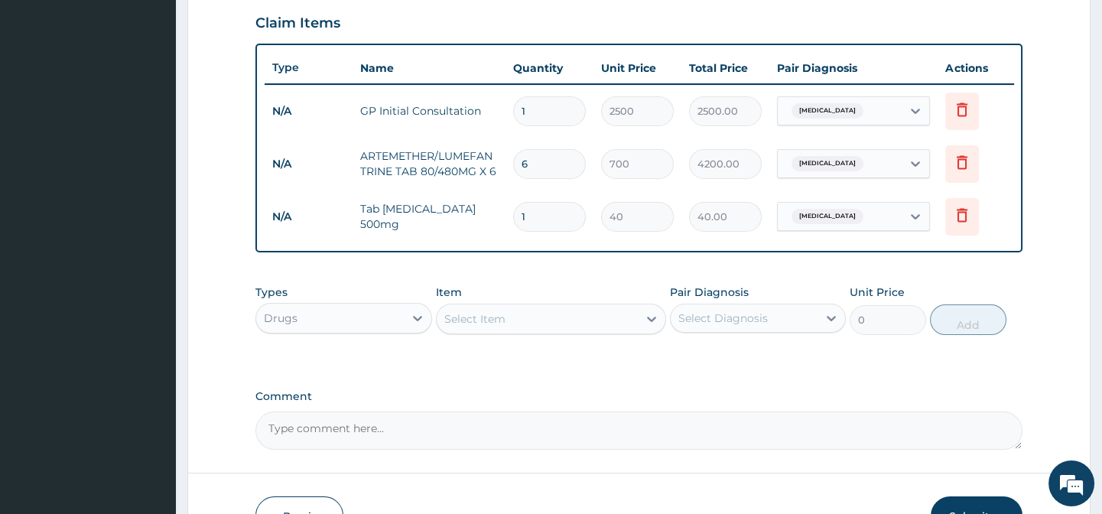
type input "18"
type input "720.00"
type input "18"
click at [810, 326] on div "Select Diagnosis" at bounding box center [744, 318] width 147 height 24
click at [804, 373] on div "Malaria" at bounding box center [758, 357] width 176 height 31
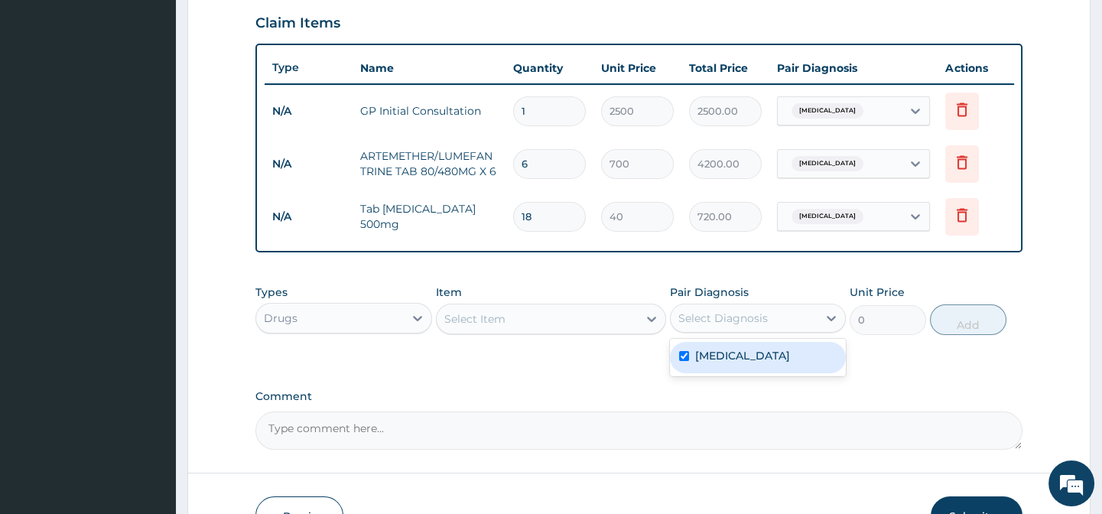
checkbox input "true"
click at [647, 322] on icon at bounding box center [651, 319] width 9 height 5
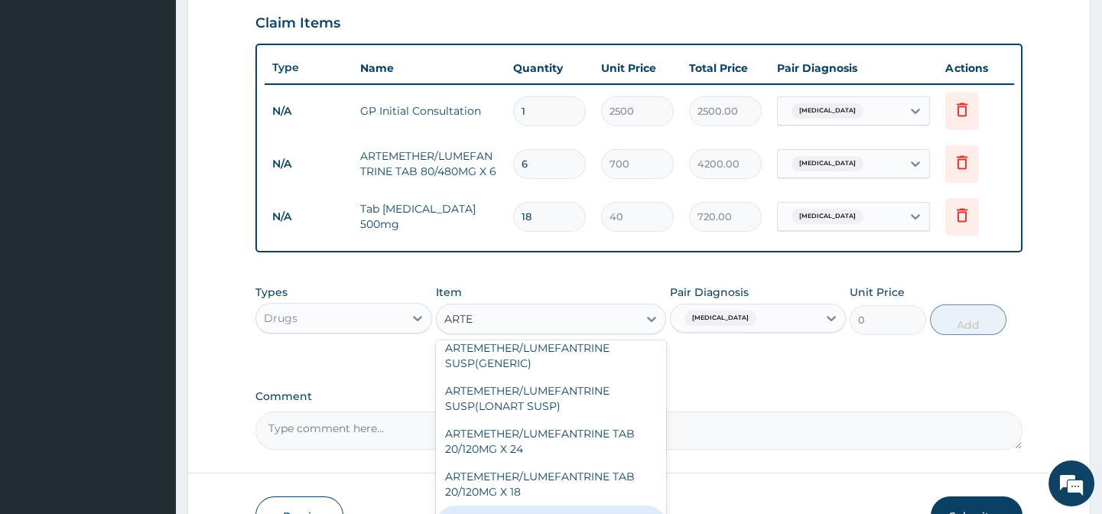
scroll to position [0, 0]
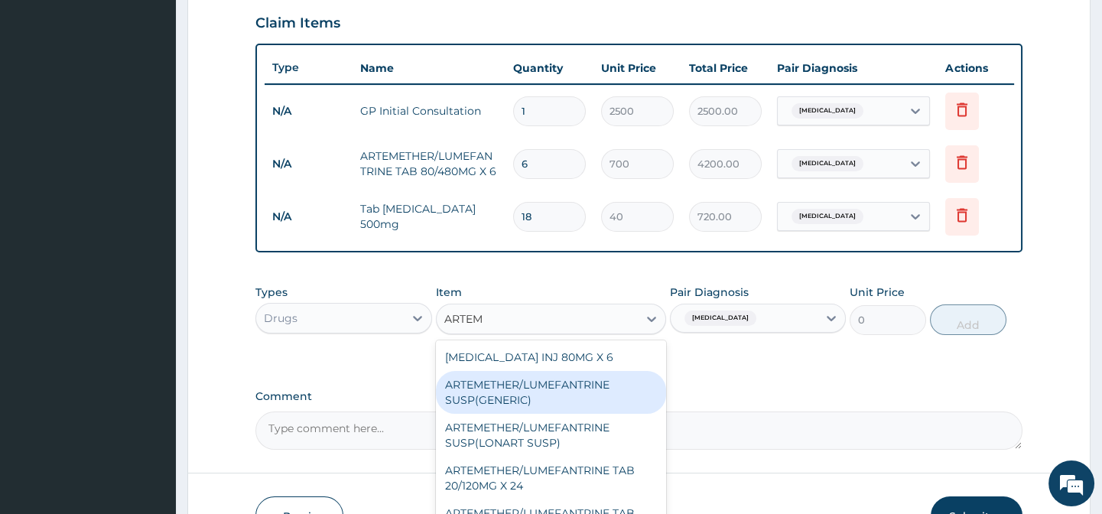
type input "ARTEME"
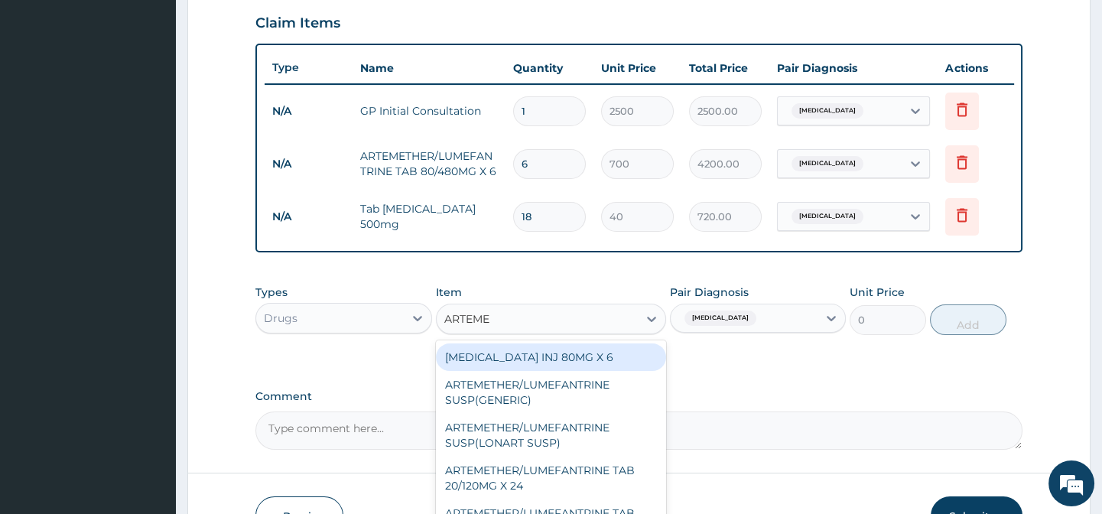
click at [571, 363] on div "ARTEMETHER INJ 80MG X 6" at bounding box center [551, 357] width 230 height 28
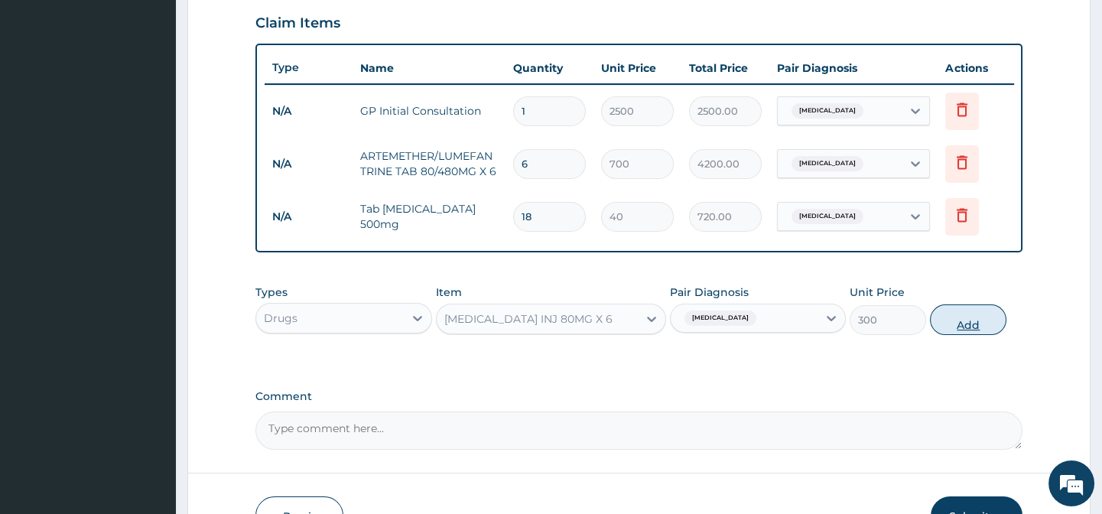
click at [964, 328] on button "Add" at bounding box center [968, 319] width 76 height 31
type input "0"
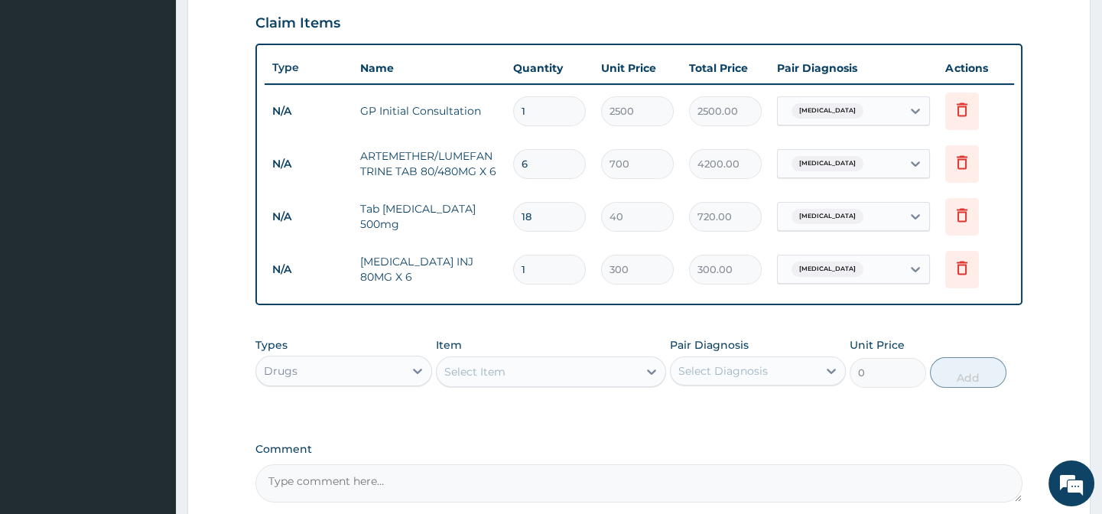
click at [567, 271] on input "1" at bounding box center [549, 270] width 73 height 30
type input "0.00"
type input "2"
type input "600.00"
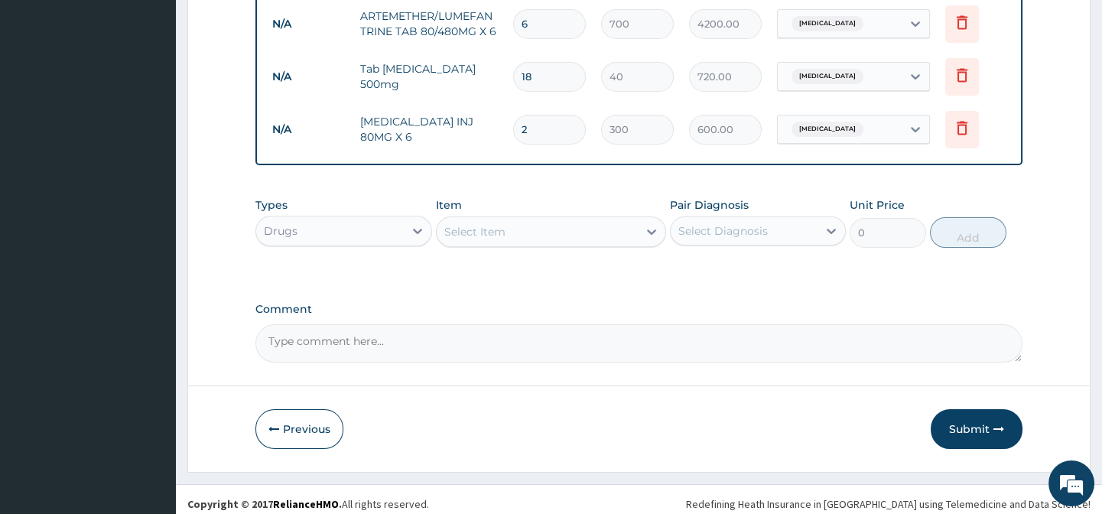
scroll to position [684, 0]
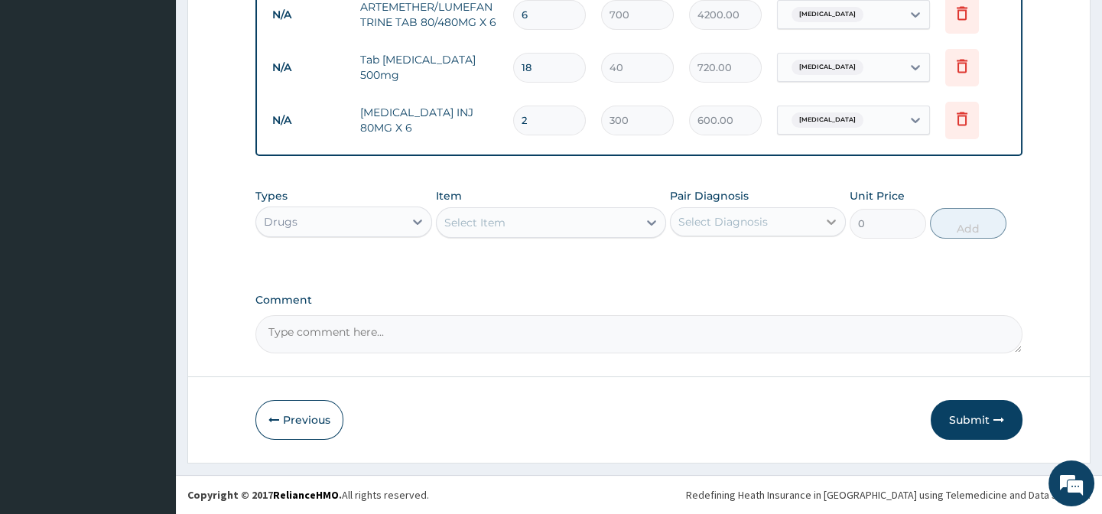
type input "2"
click at [819, 219] on div at bounding box center [831, 222] width 28 height 28
click at [793, 264] on div "Malaria" at bounding box center [758, 260] width 176 height 31
checkbox input "true"
click at [625, 228] on div "Select Item" at bounding box center [537, 222] width 201 height 24
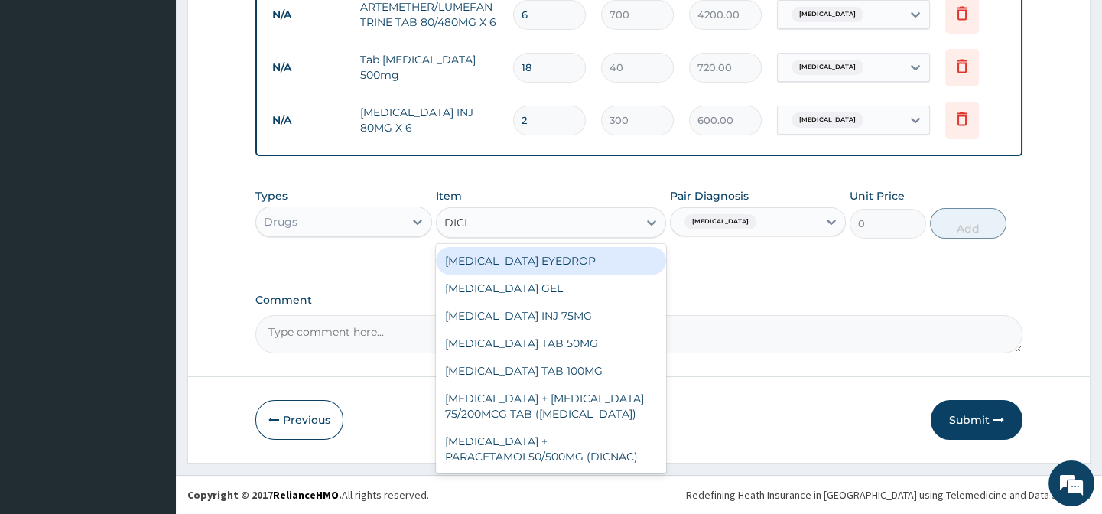
type input "DICLO"
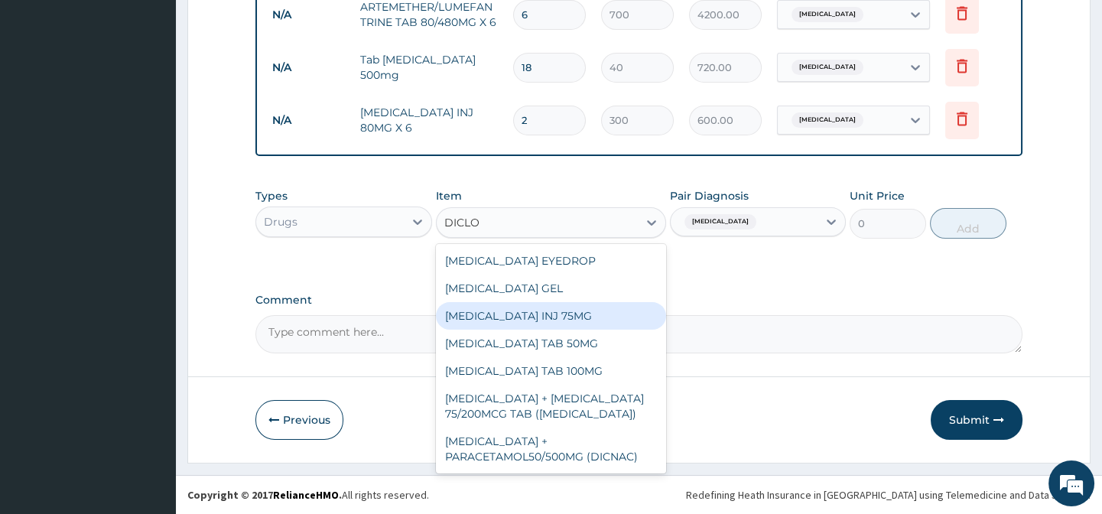
click at [583, 313] on div "DICLOFENAC INJ 75MG" at bounding box center [551, 316] width 230 height 28
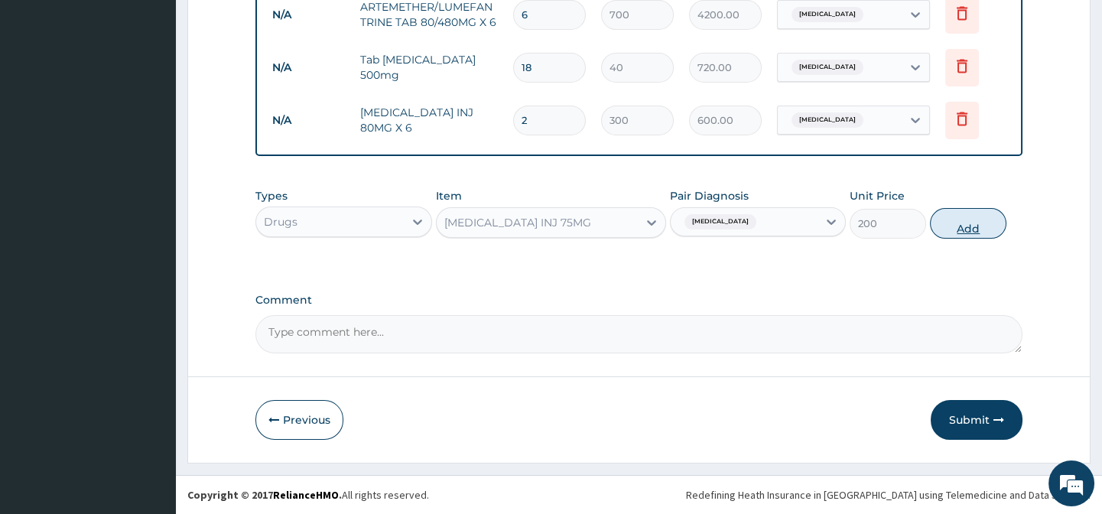
click at [956, 223] on button "Add" at bounding box center [968, 223] width 76 height 31
type input "0"
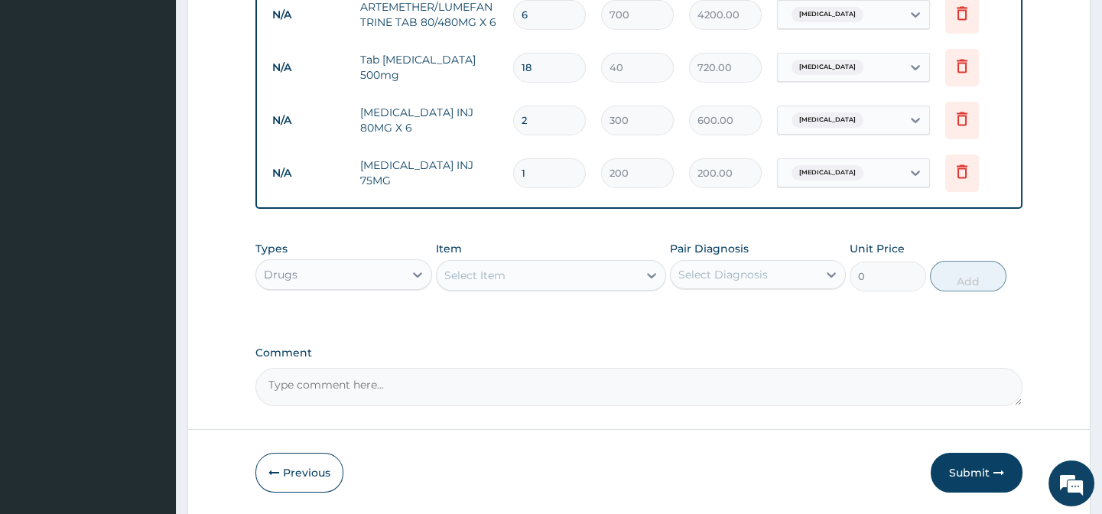
scroll to position [738, 0]
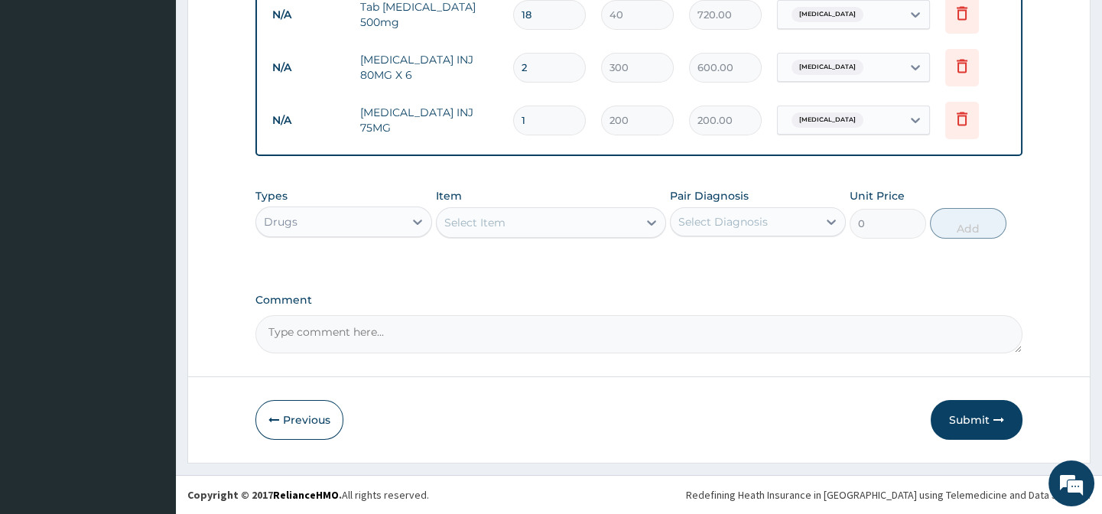
click at [793, 226] on div "Select Diagnosis" at bounding box center [744, 221] width 147 height 24
drag, startPoint x: 710, startPoint y: 256, endPoint x: 541, endPoint y: 216, distance: 173.6
click at [708, 257] on label "Malaria" at bounding box center [742, 259] width 95 height 15
checkbox input "true"
click at [515, 223] on div "Select Item" at bounding box center [537, 222] width 201 height 24
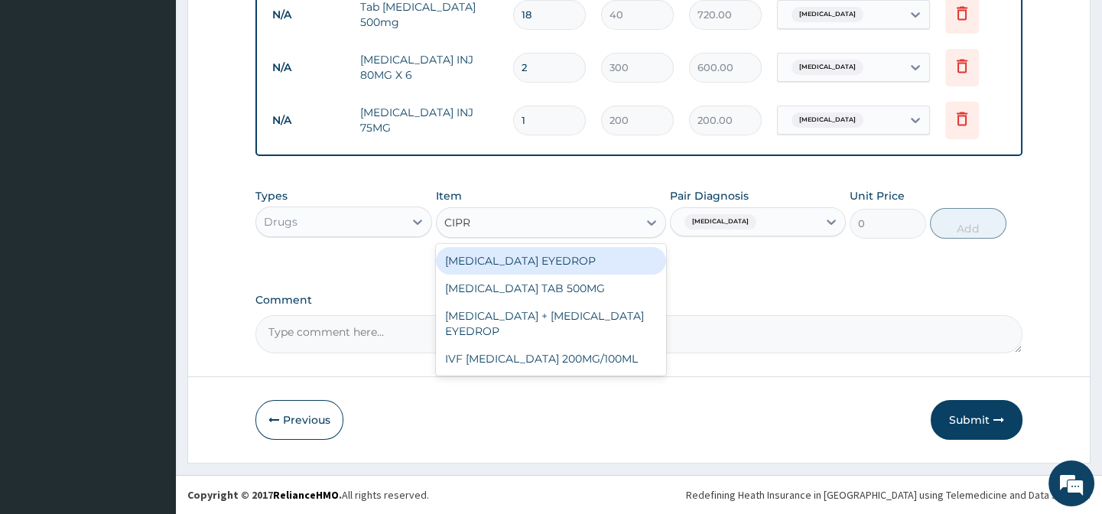
type input "CIPR"
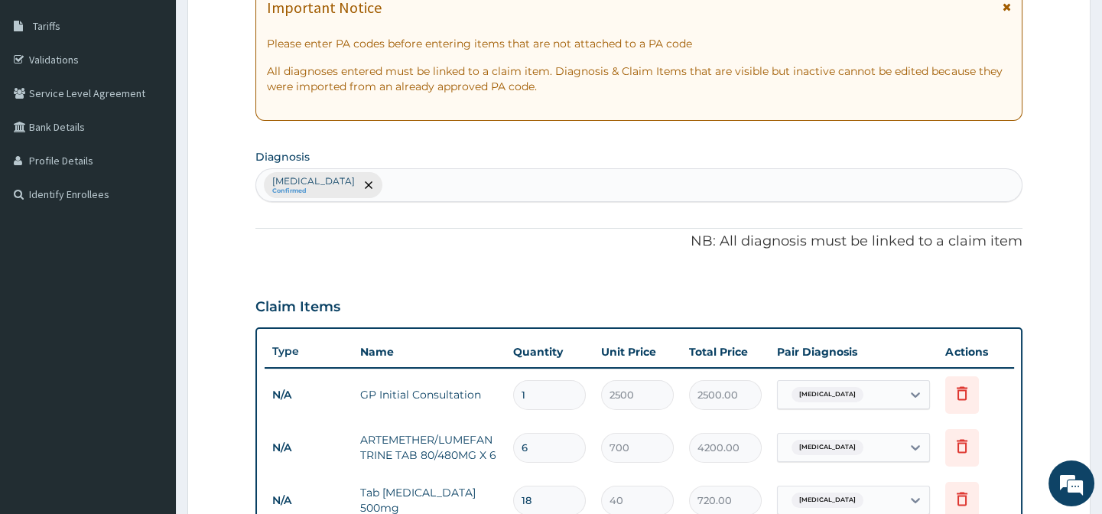
scroll to position [112, 0]
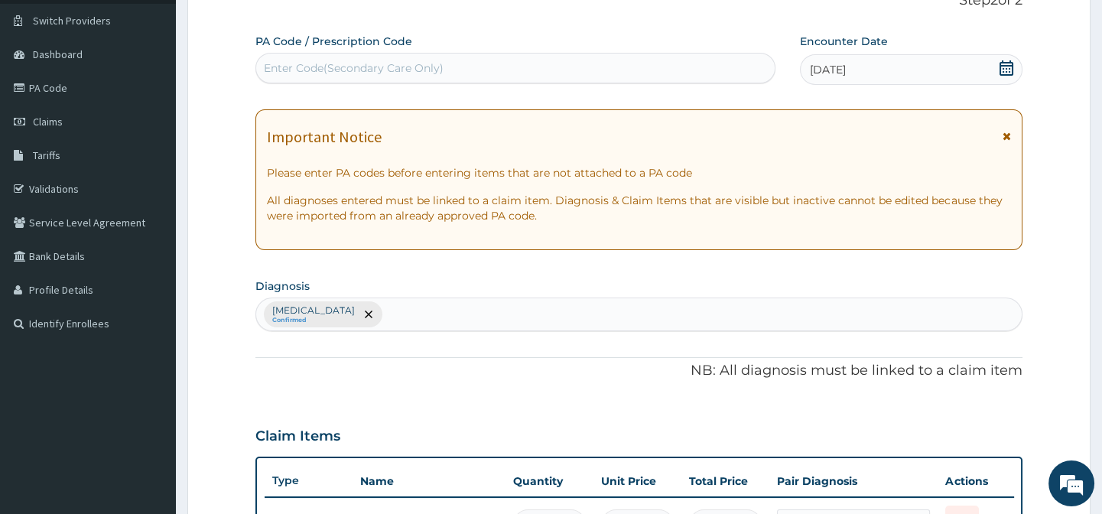
click at [747, 320] on div "Malaria Confirmed" at bounding box center [638, 314] width 765 height 32
type input "UPPER RE"
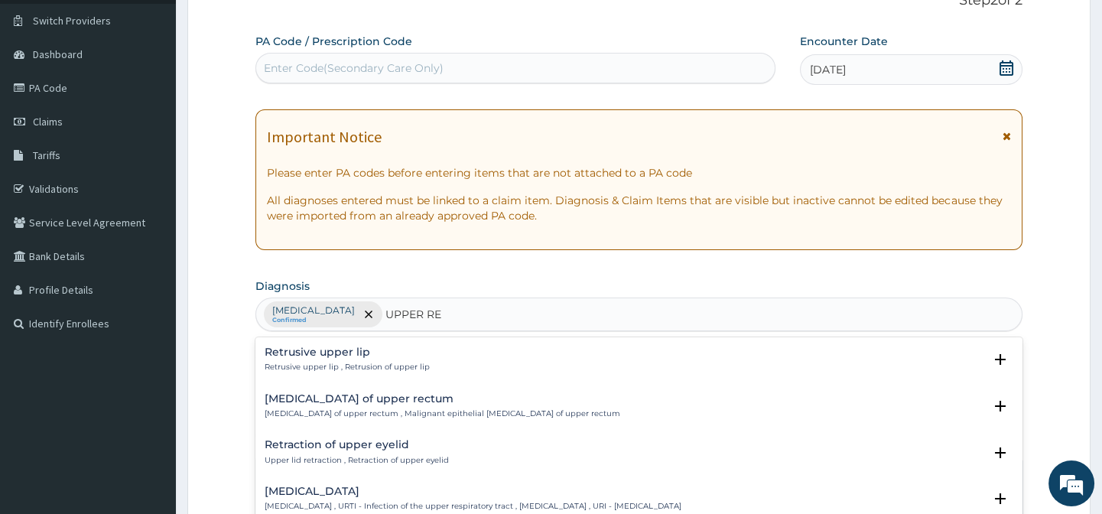
scroll to position [138, 0]
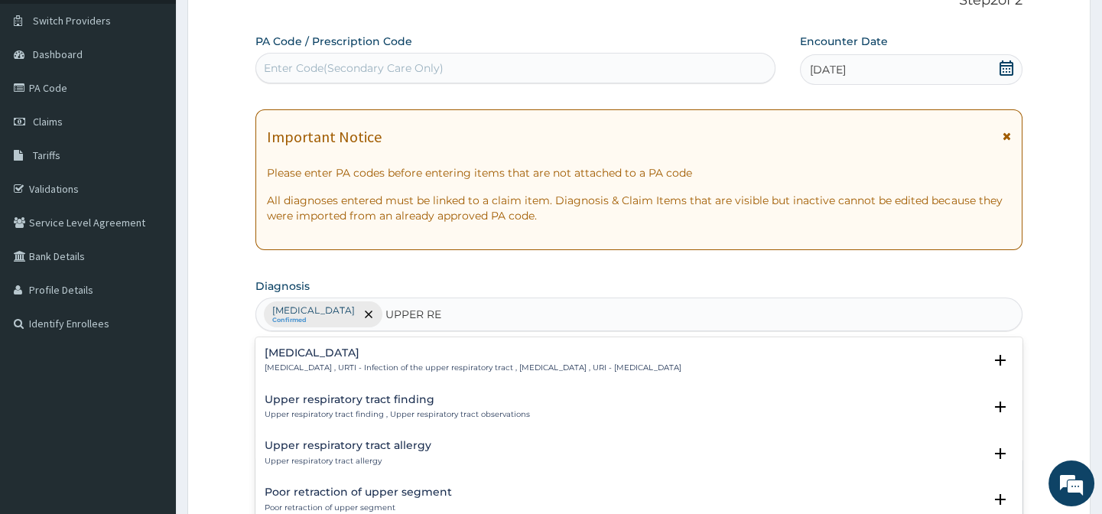
click at [531, 356] on h4 "Upper respiratory infection" at bounding box center [473, 352] width 417 height 11
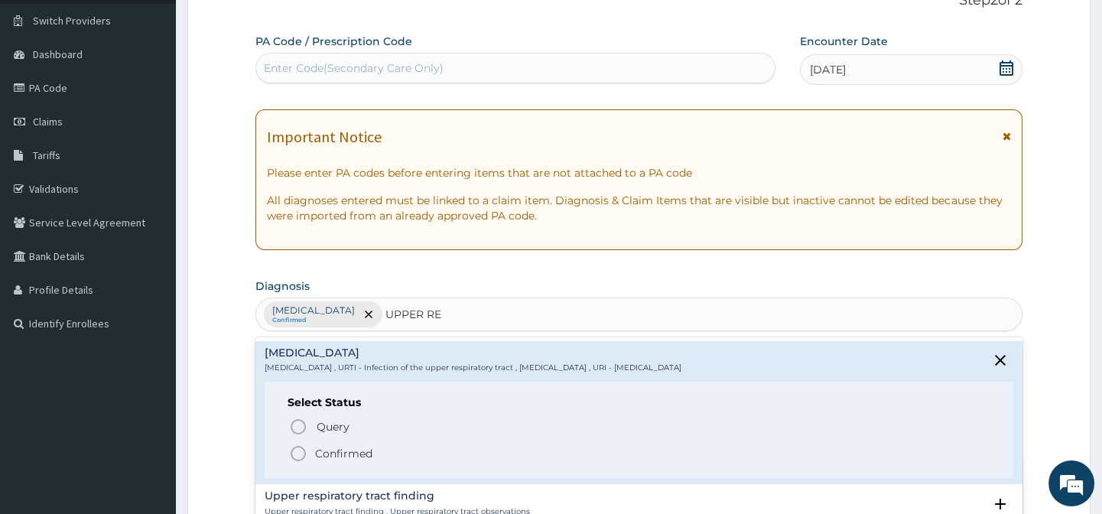
click at [361, 449] on p "Confirmed" at bounding box center [343, 453] width 57 height 15
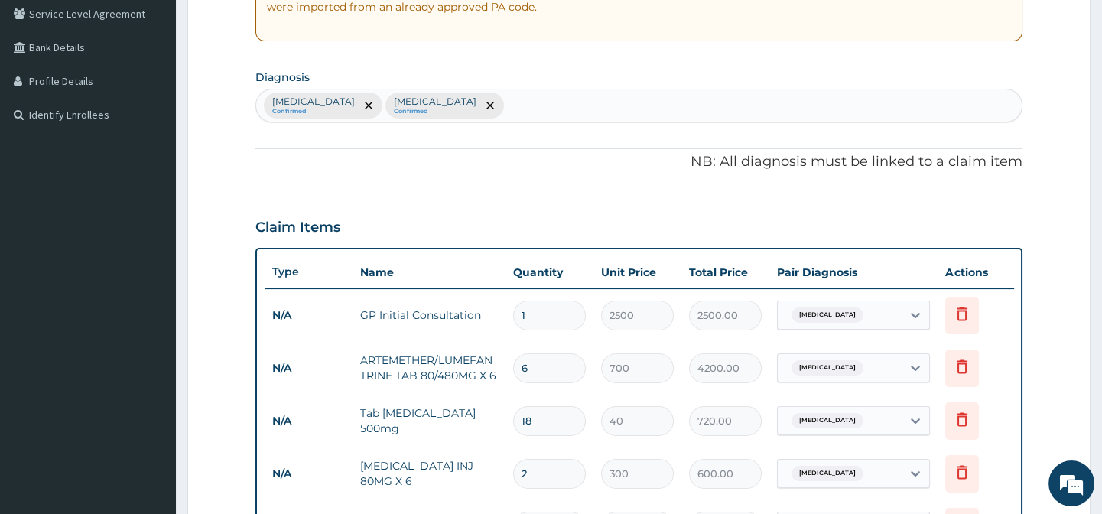
scroll to position [529, 0]
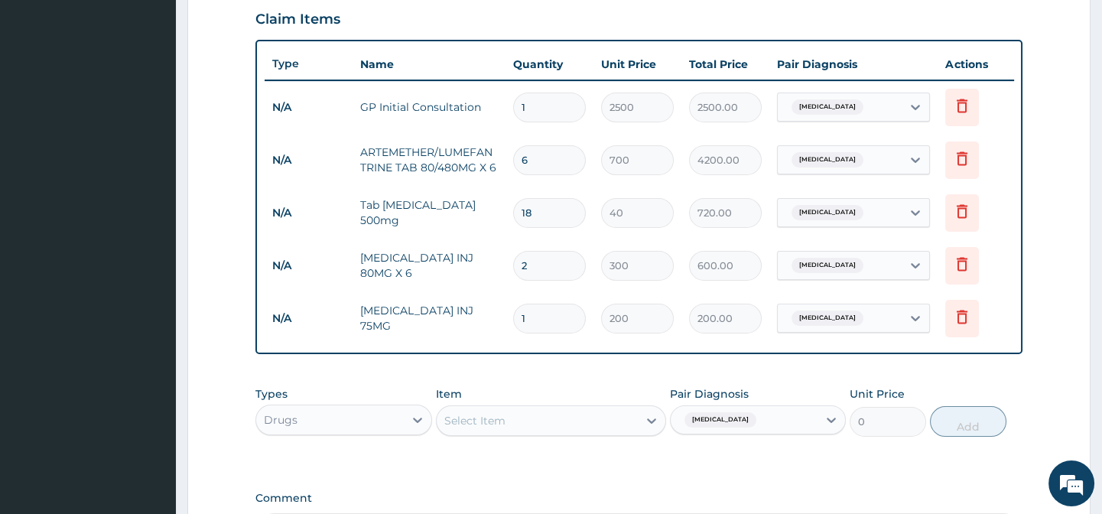
click at [801, 429] on div "Malaria" at bounding box center [744, 420] width 147 height 26
click at [719, 465] on label "Malaria" at bounding box center [742, 457] width 95 height 15
checkbox input "false"
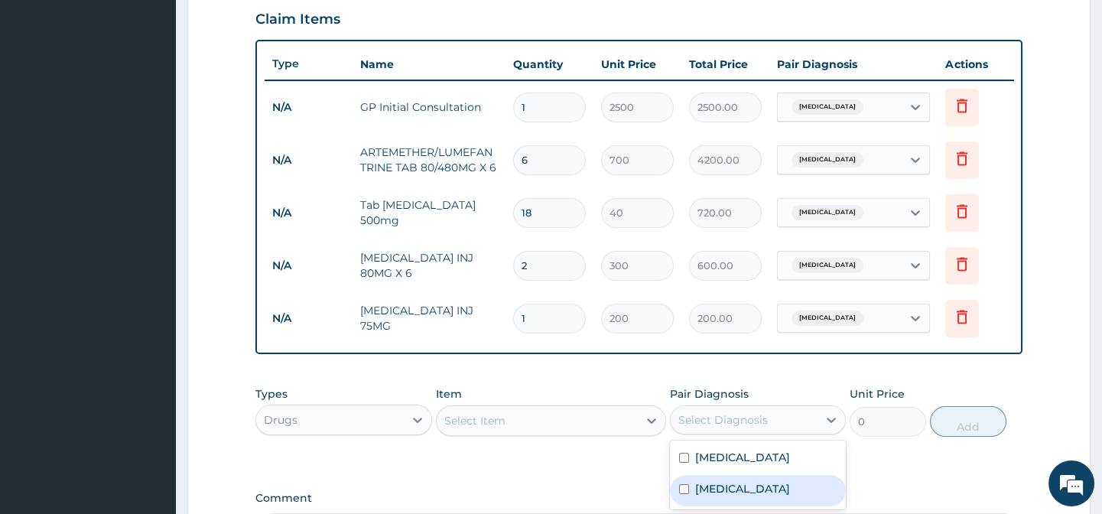
click at [716, 495] on label "Upper respiratory infection" at bounding box center [742, 488] width 95 height 15
checkbox input "true"
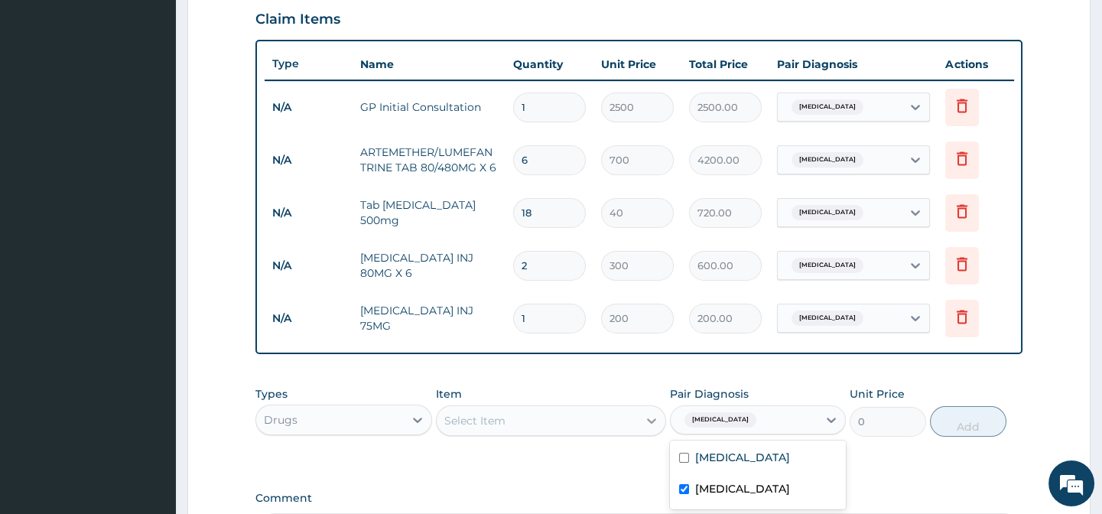
click at [638, 431] on div at bounding box center [652, 421] width 28 height 28
click at [534, 427] on div "Select Item" at bounding box center [537, 420] width 201 height 24
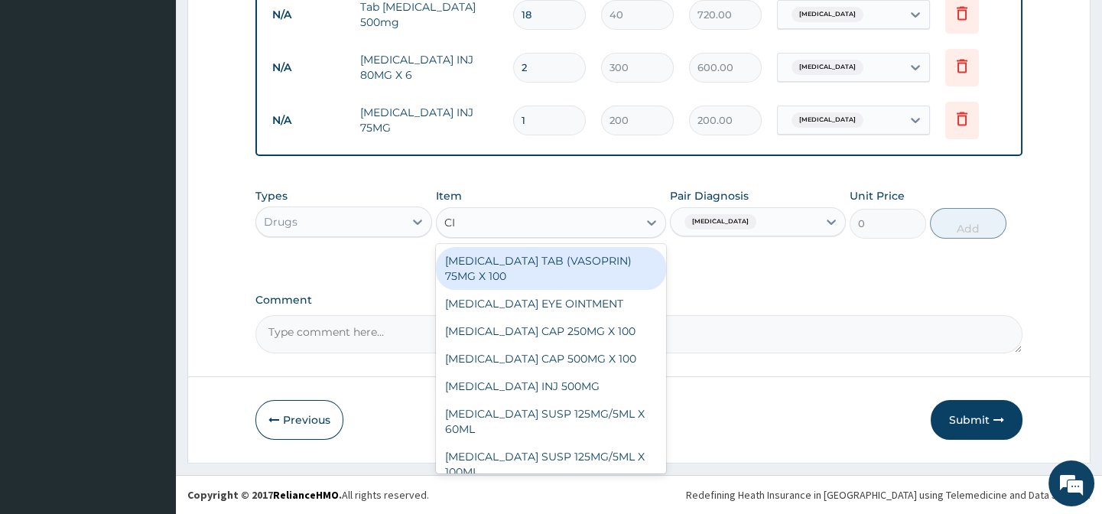
type input "CIP"
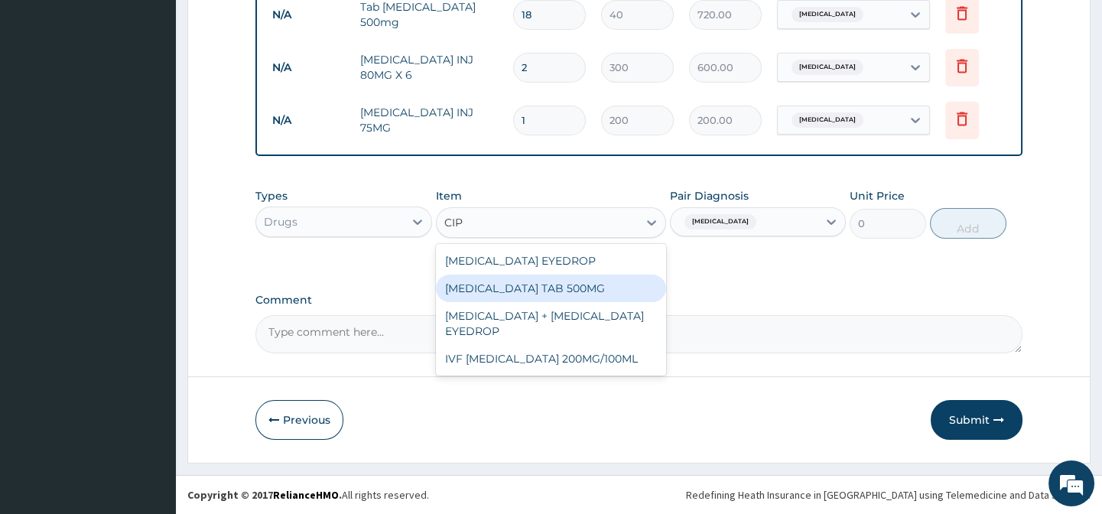
click at [633, 287] on div "CIPROFLOXACIN TAB 500MG" at bounding box center [551, 288] width 230 height 28
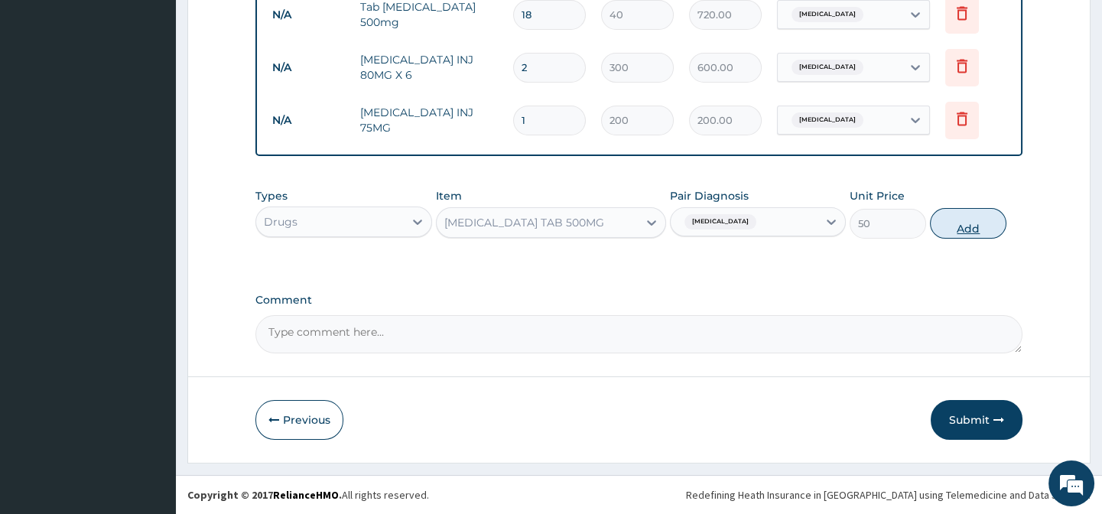
click at [950, 220] on button "Add" at bounding box center [968, 223] width 76 height 31
type input "0"
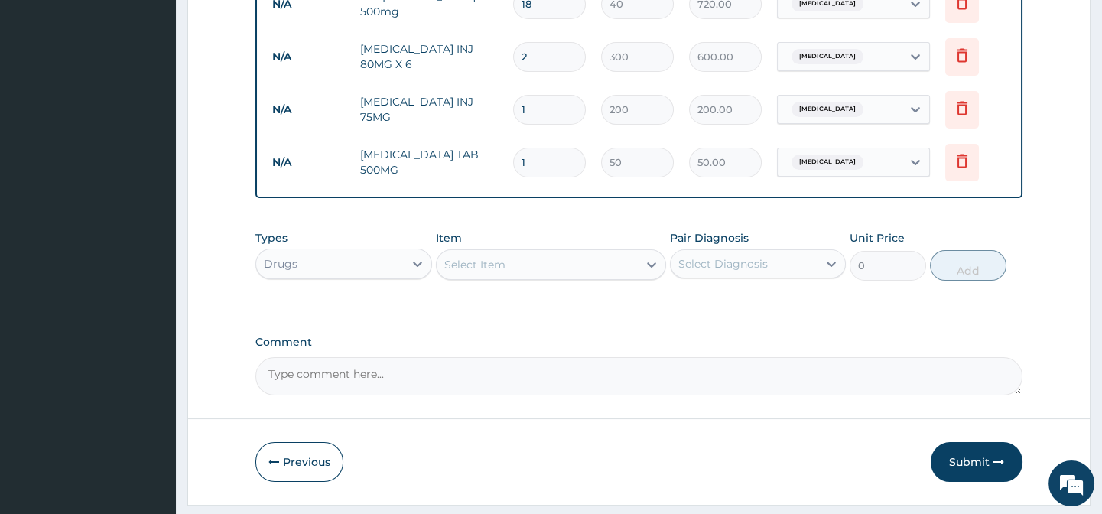
click at [560, 160] on input "1" at bounding box center [549, 163] width 73 height 30
type input "0.00"
type input "6"
type input "300.00"
type input "6"
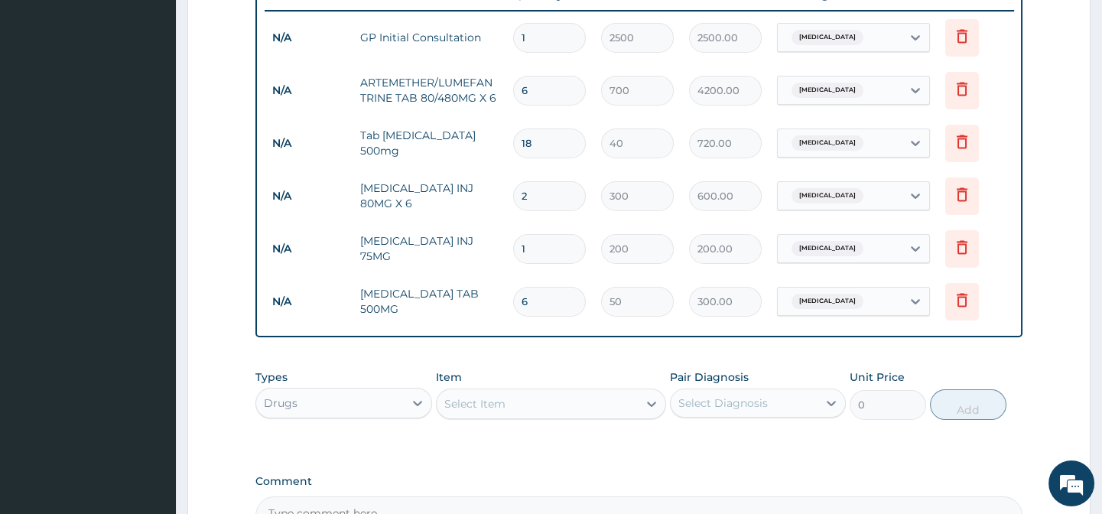
scroll to position [529, 0]
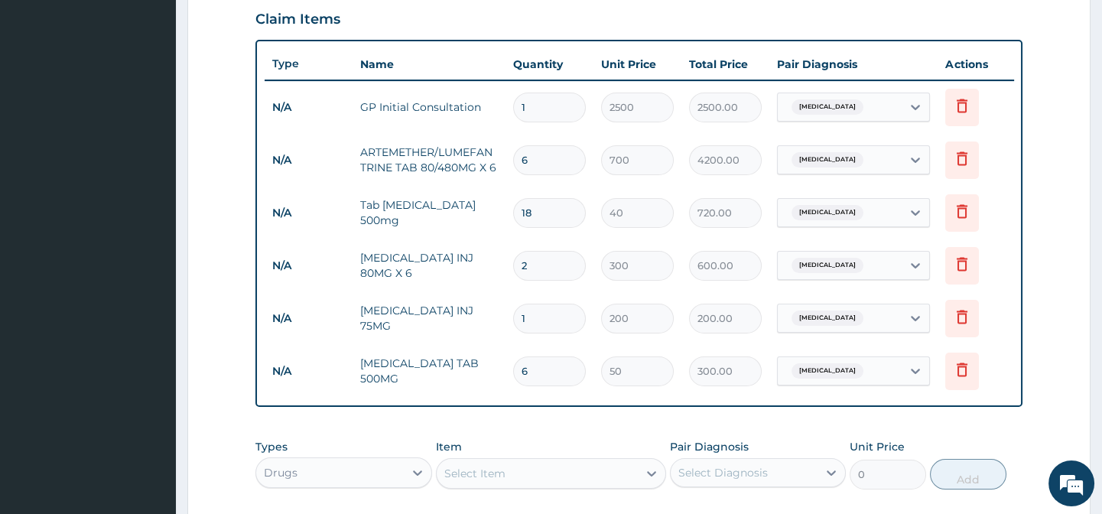
click at [1038, 220] on form "Step 2 of 2 PA Code / Prescription Code Enter Code(Secondary Care Only) Encount…" at bounding box center [638, 132] width 903 height 1161
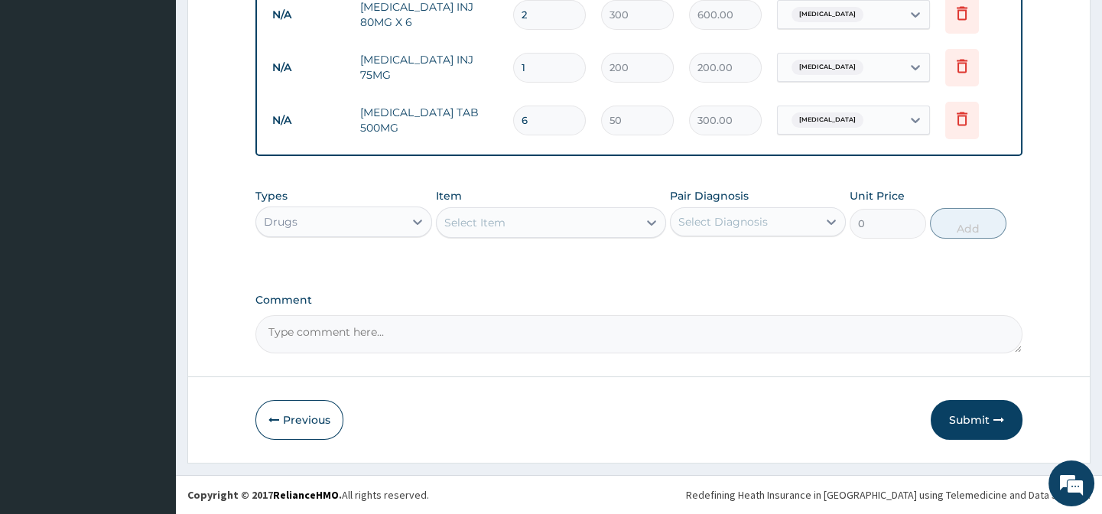
scroll to position [791, 0]
click at [969, 416] on button "Submit" at bounding box center [976, 420] width 92 height 40
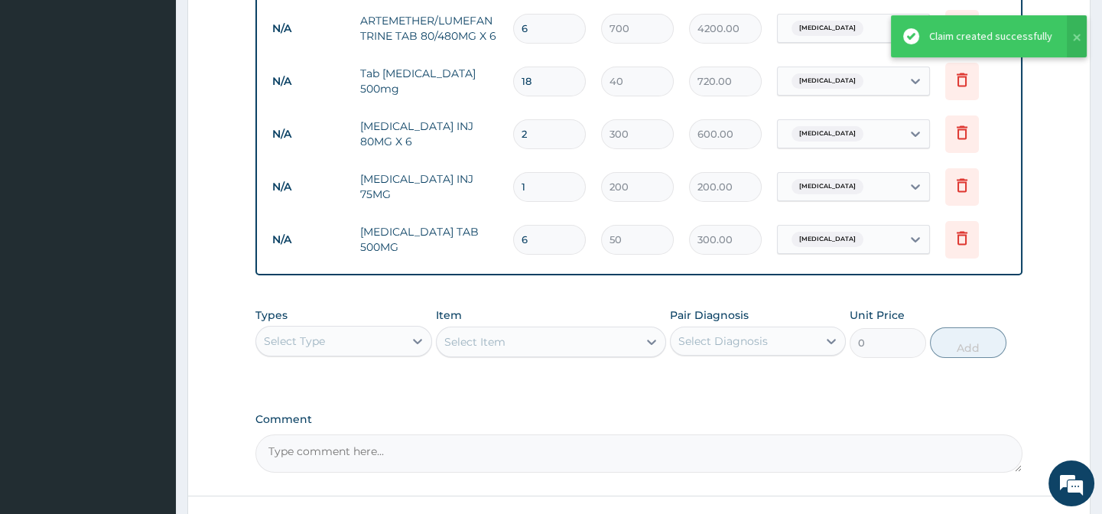
scroll to position [582, 0]
